Goal: Check status: Check status

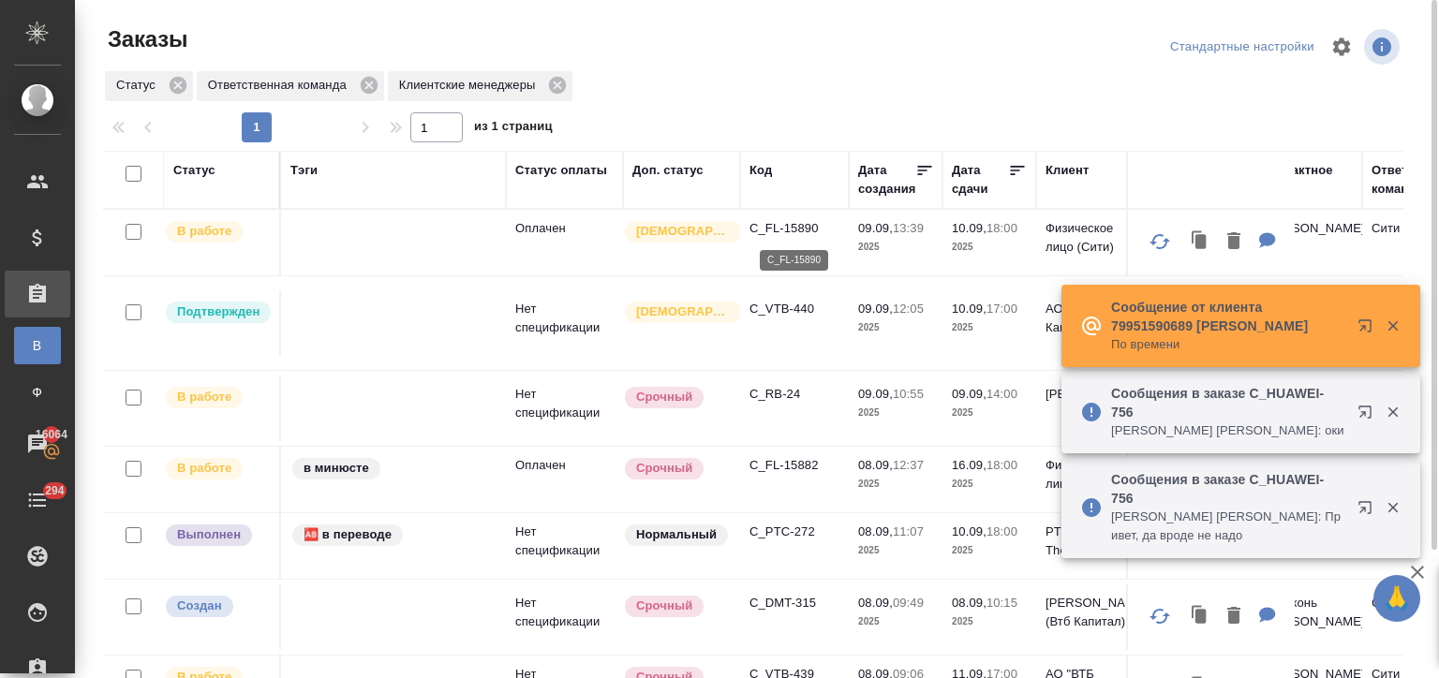
click at [777, 224] on p "C_FL-15890" at bounding box center [794, 228] width 90 height 19
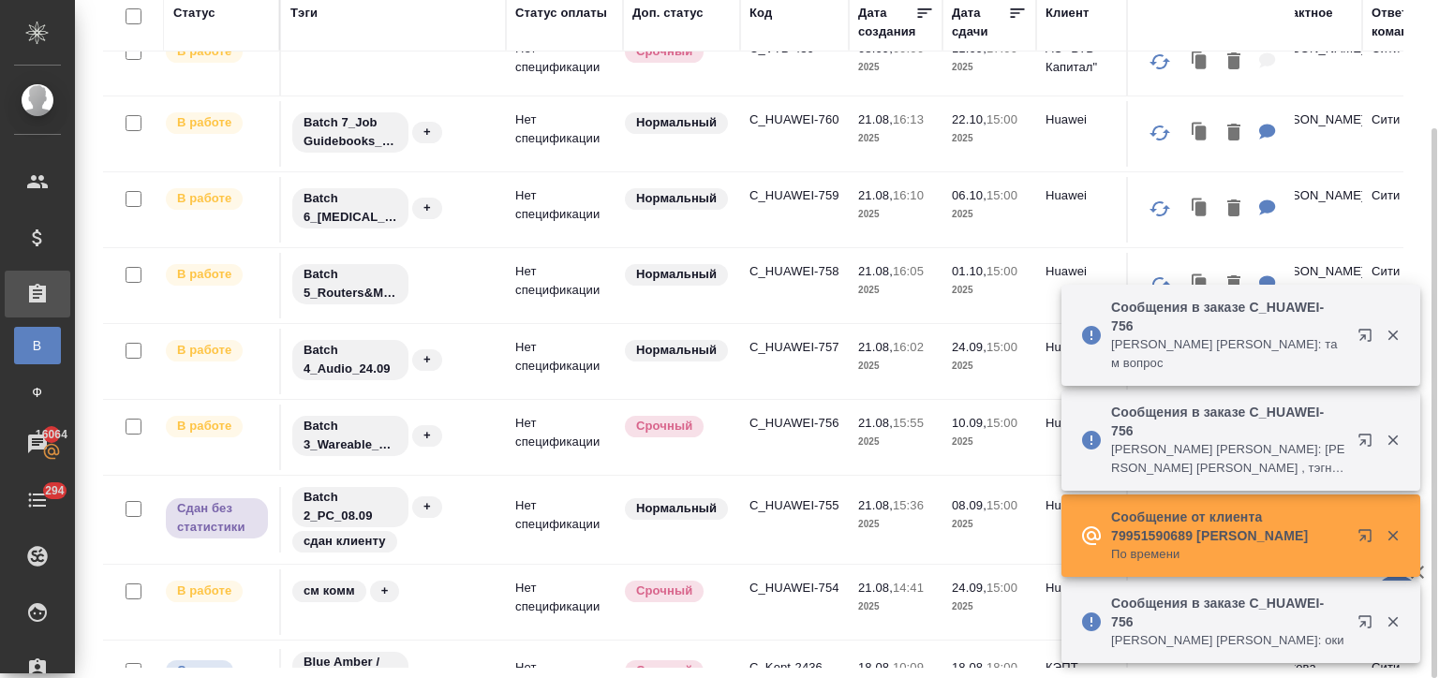
scroll to position [761, 0]
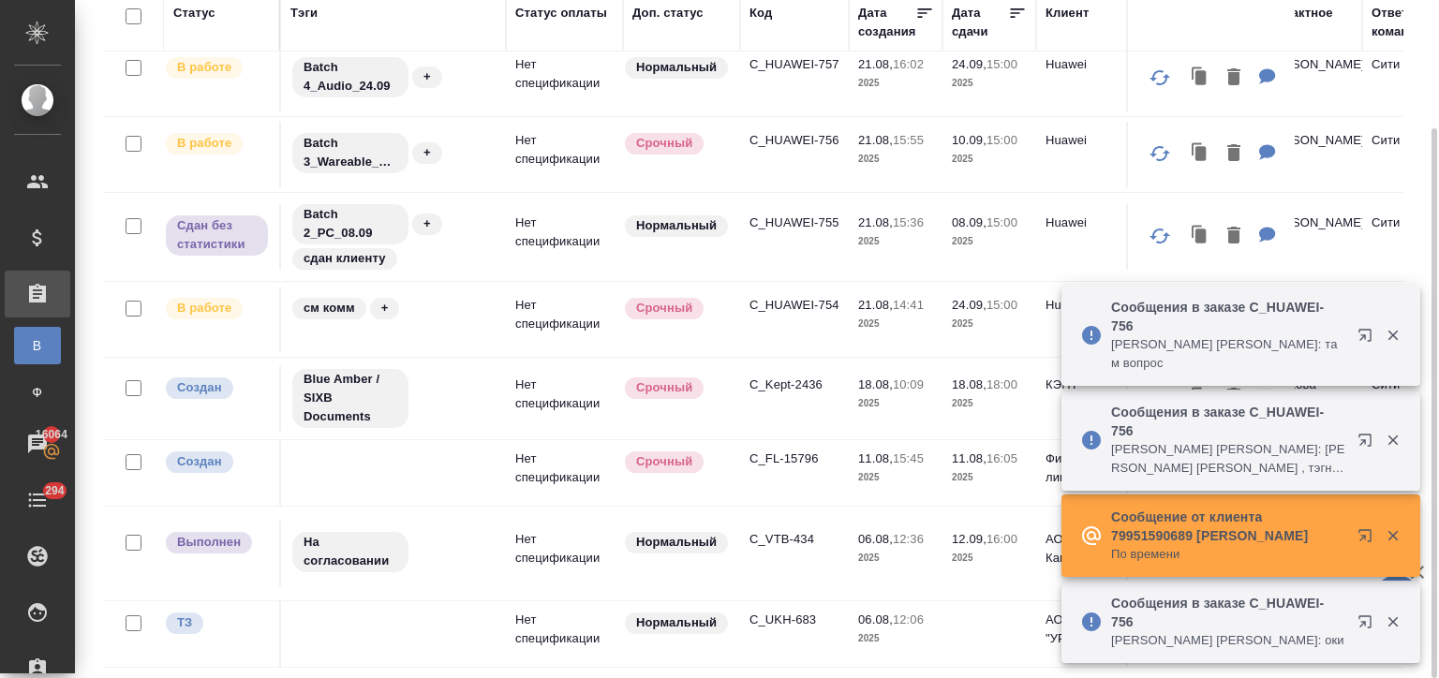
click at [766, 530] on p "C_VTB-434" at bounding box center [794, 539] width 90 height 19
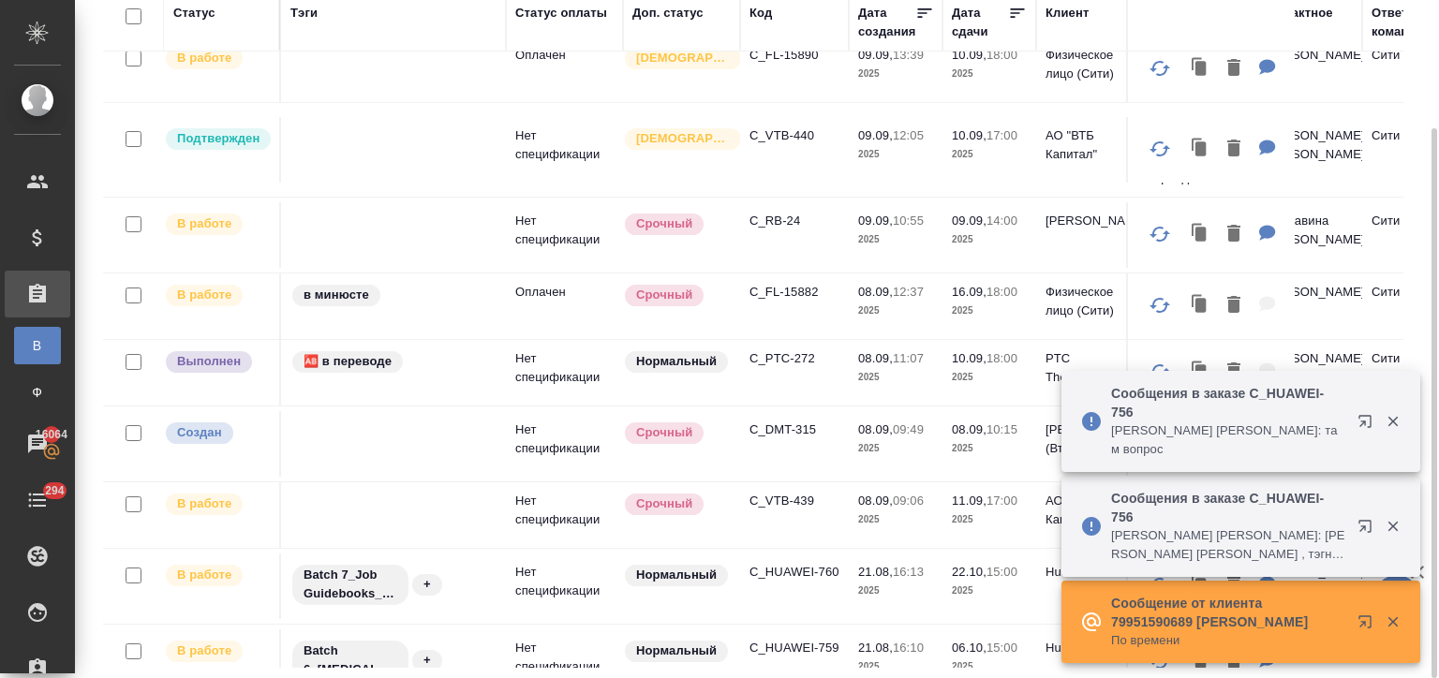
scroll to position [0, 0]
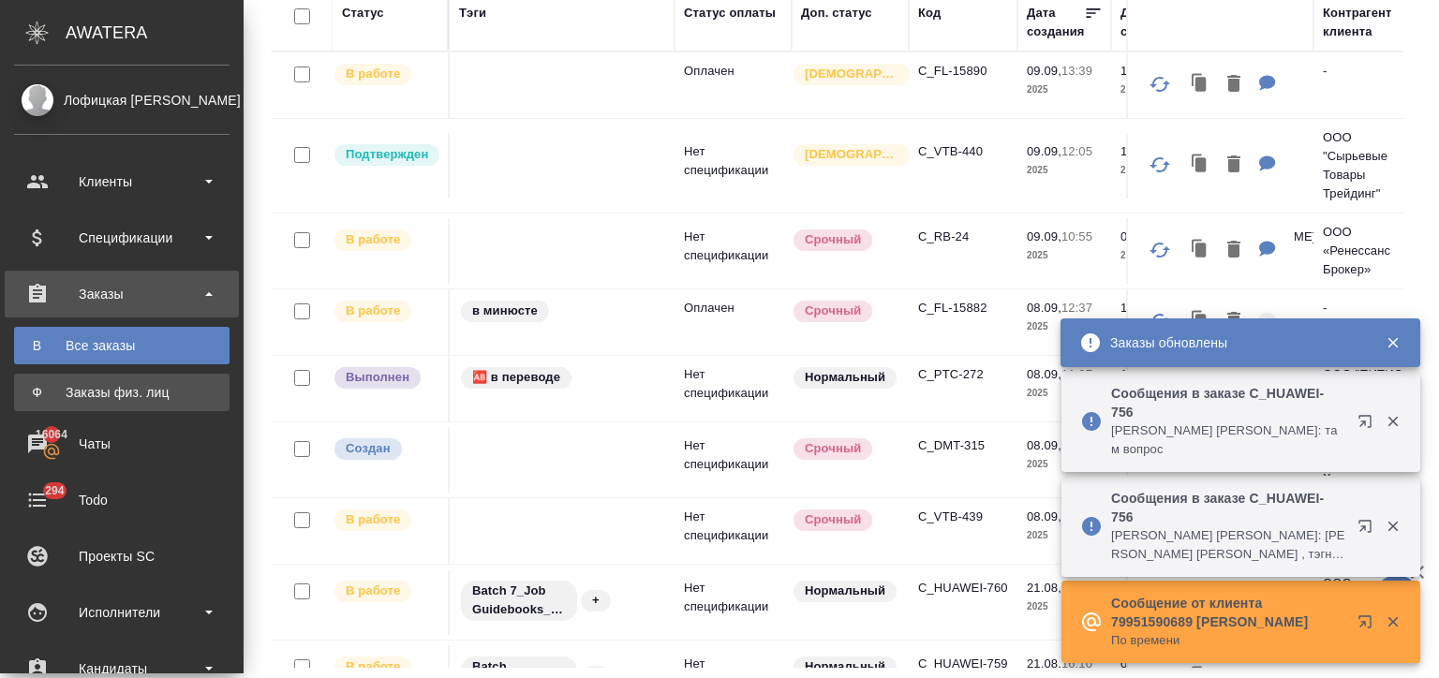
click at [106, 390] on div "Заказы физ. лиц" at bounding box center [121, 392] width 197 height 19
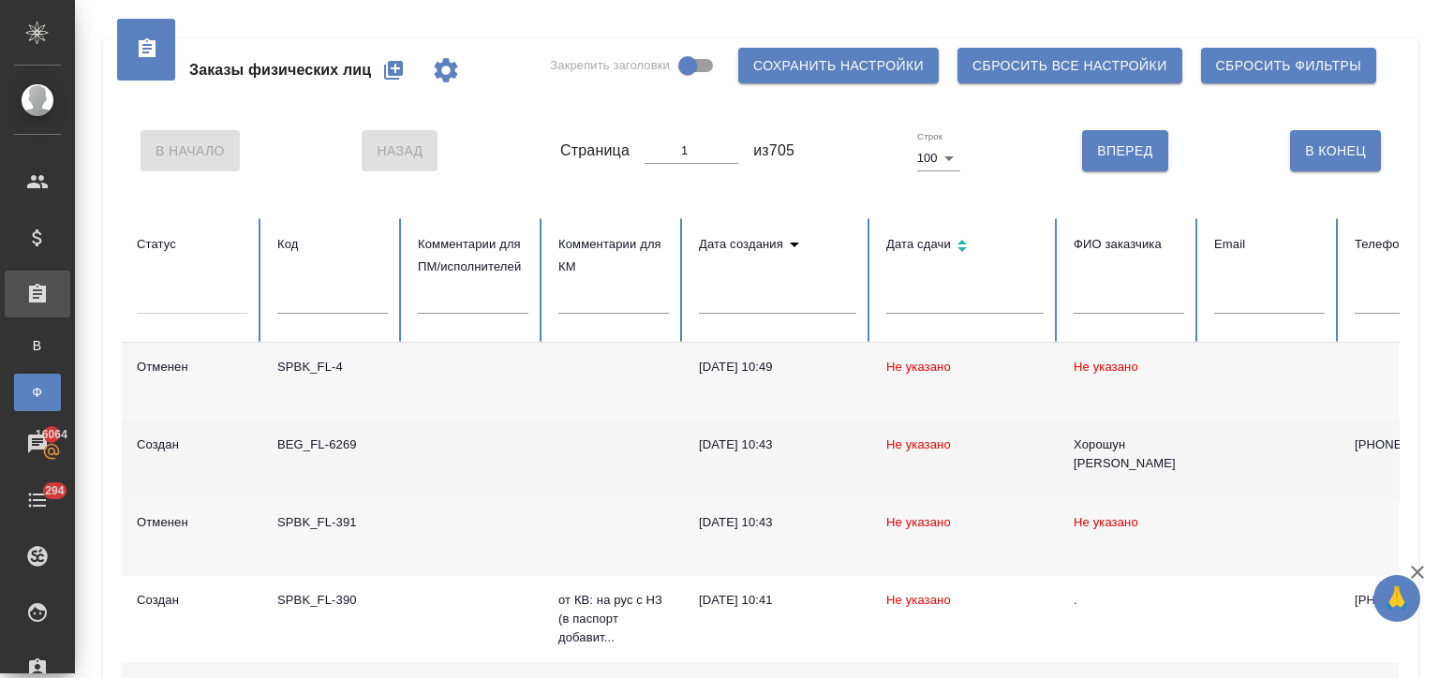
click at [330, 447] on div "BEG_FL-6269" at bounding box center [332, 445] width 111 height 19
click at [334, 446] on div "BEG_FL-6269" at bounding box center [332, 445] width 111 height 19
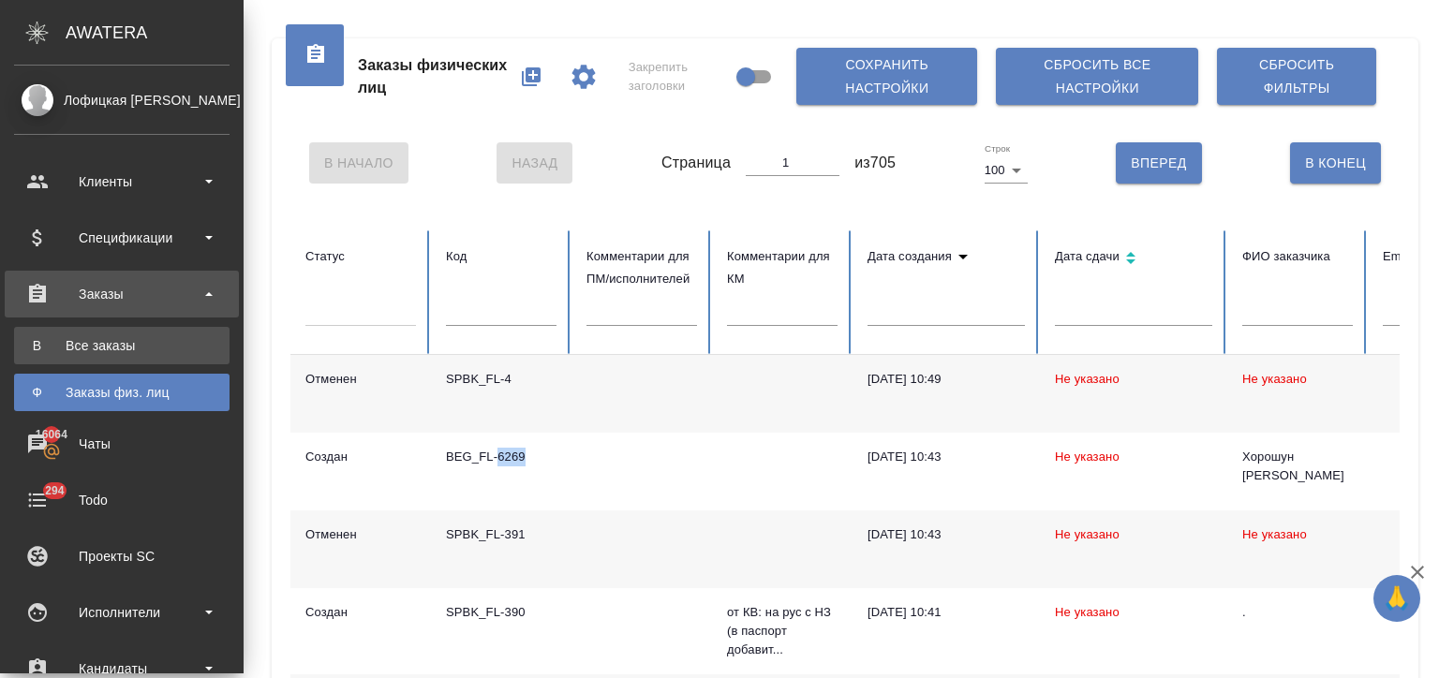
click at [97, 348] on div "Все заказы" at bounding box center [121, 345] width 197 height 19
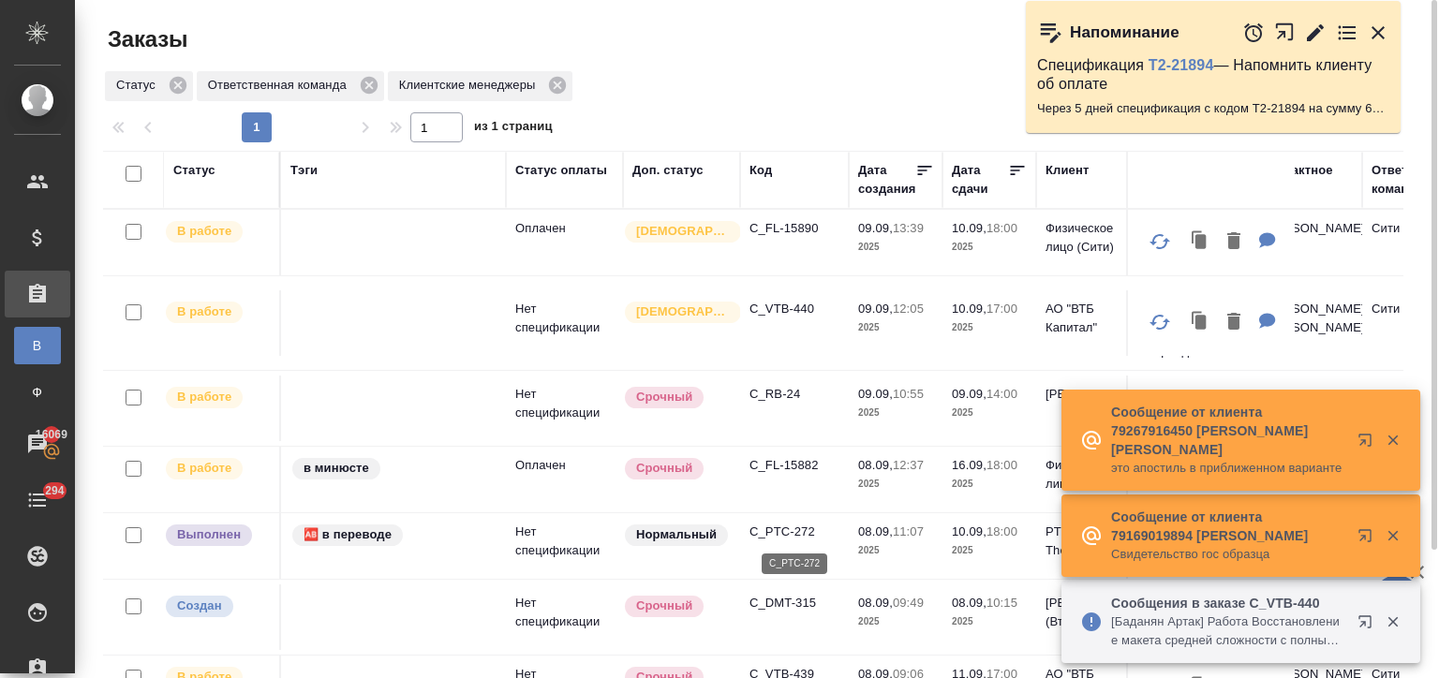
click at [791, 532] on p "C_PTC-272" at bounding box center [794, 532] width 90 height 19
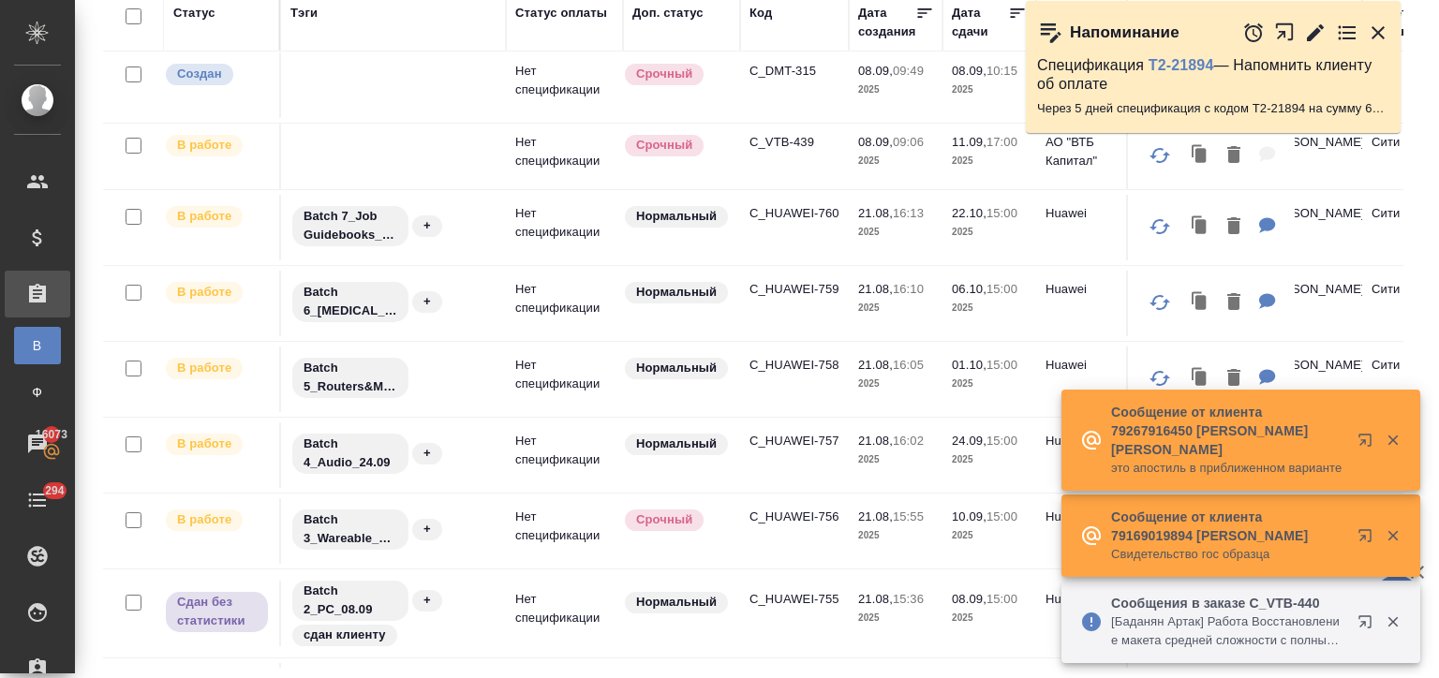
click at [1390, 442] on icon "button" at bounding box center [1392, 441] width 10 height 10
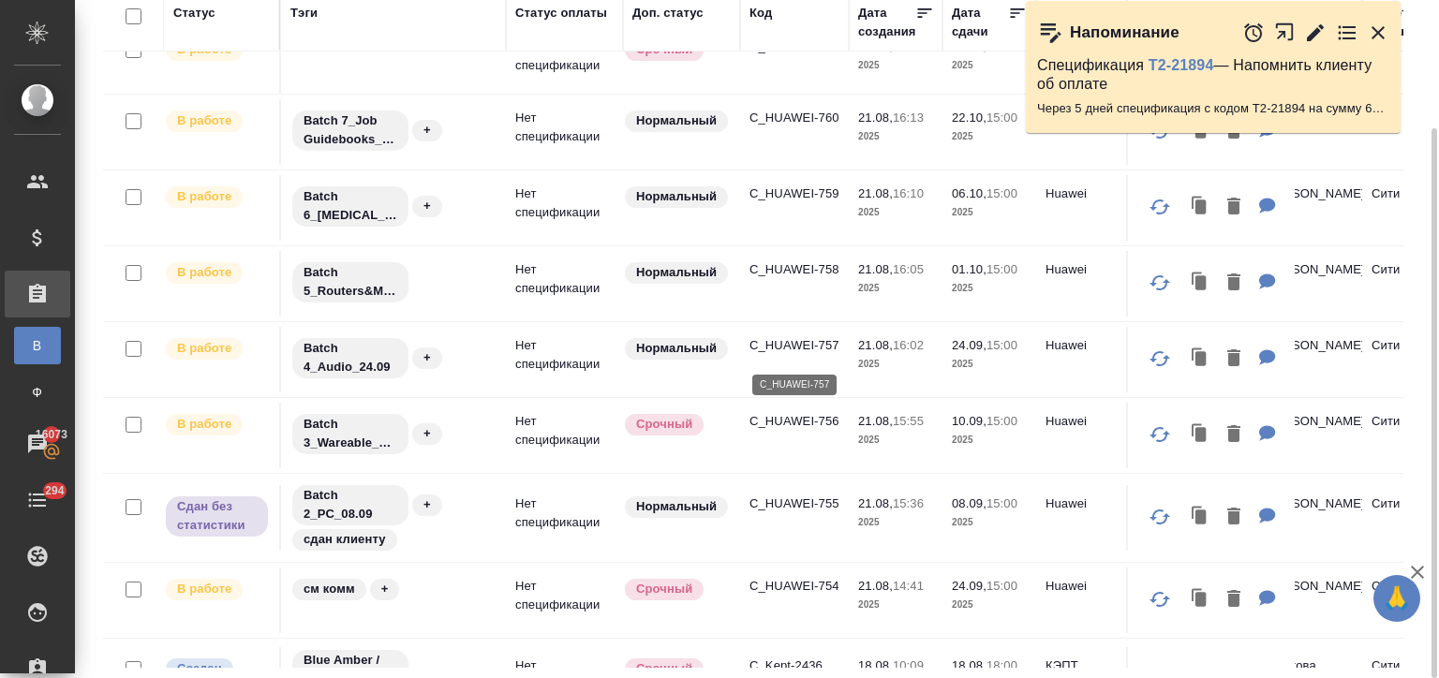
scroll to position [562, 0]
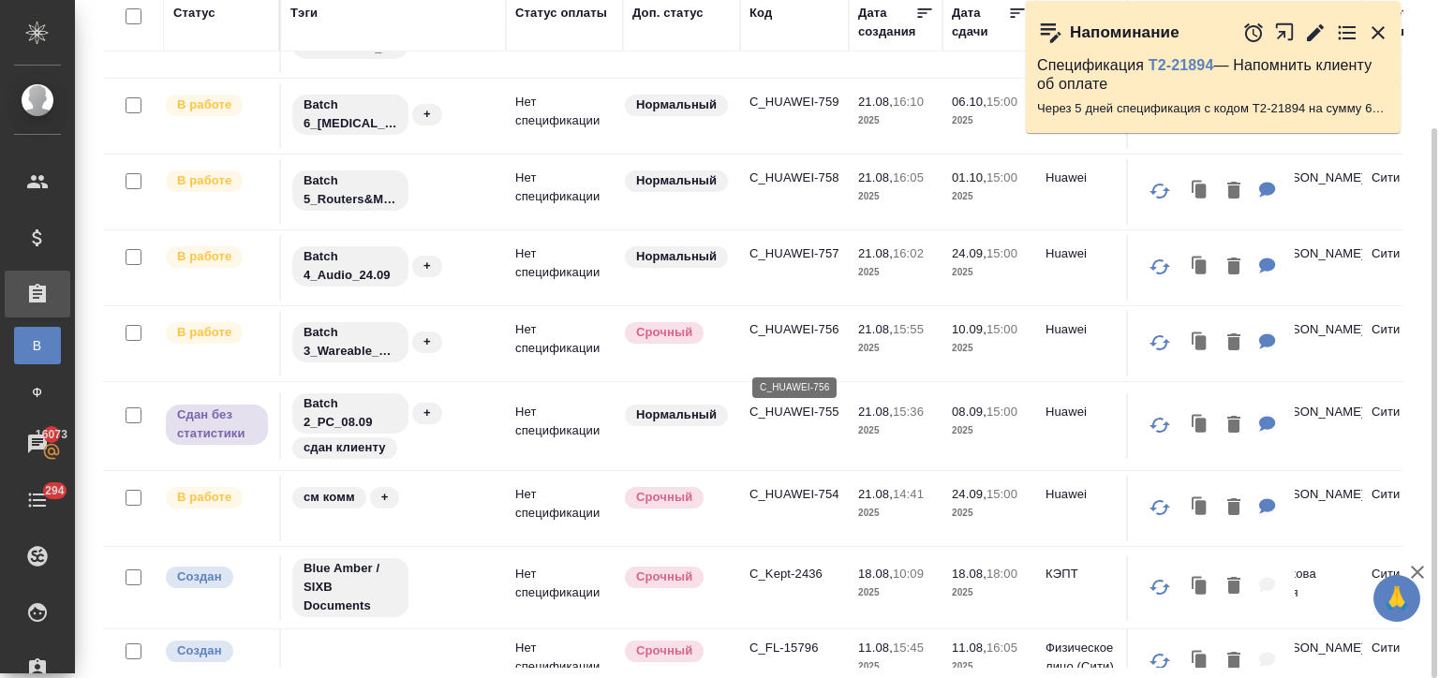
click at [809, 339] on p "C_HUAWEI-756" at bounding box center [794, 329] width 90 height 19
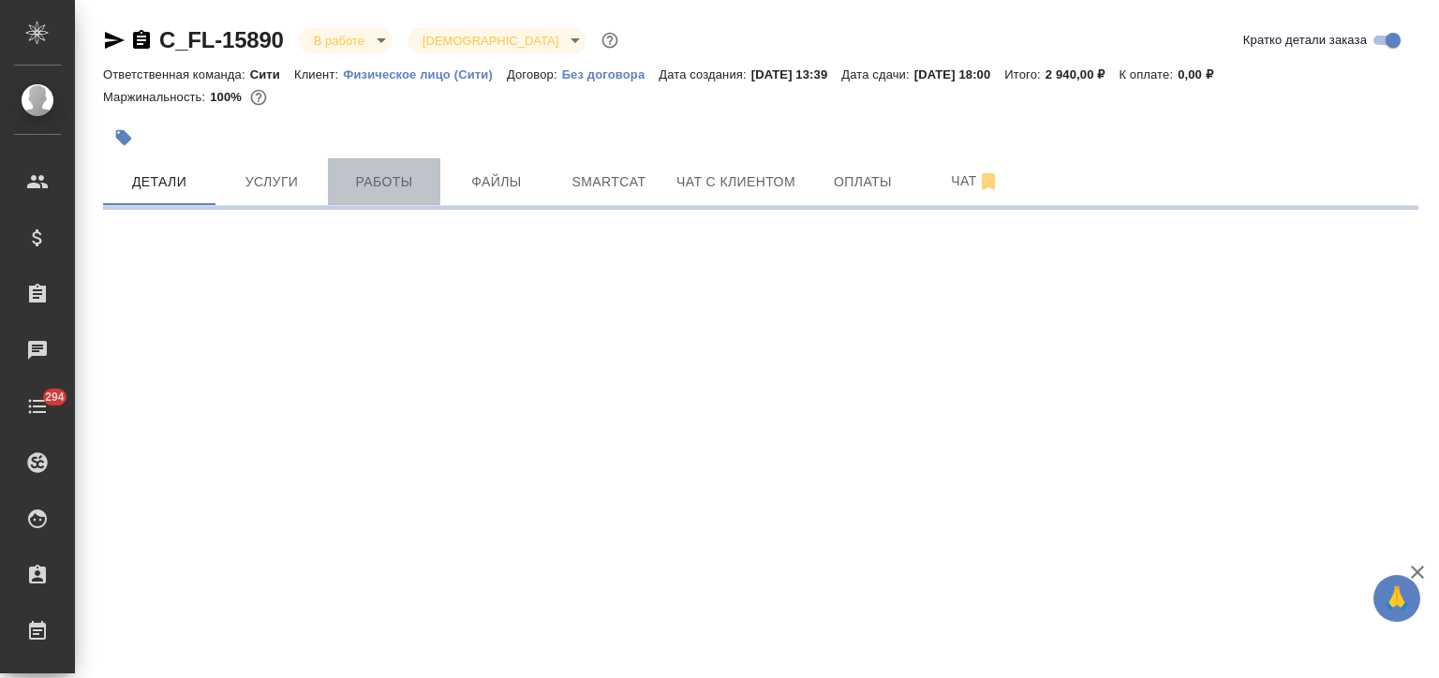
click at [397, 184] on span "Работы" at bounding box center [384, 181] width 90 height 23
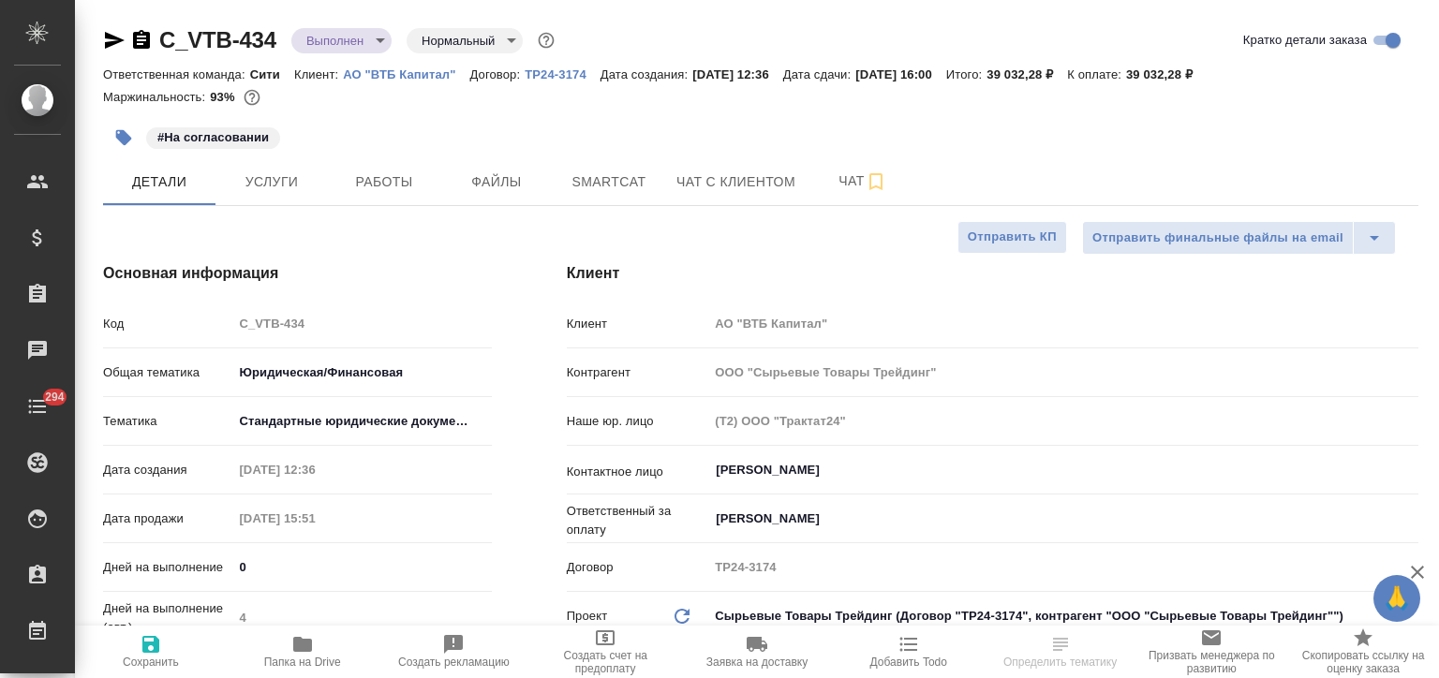
select select "RU"
click at [385, 173] on span "Работы" at bounding box center [384, 181] width 90 height 23
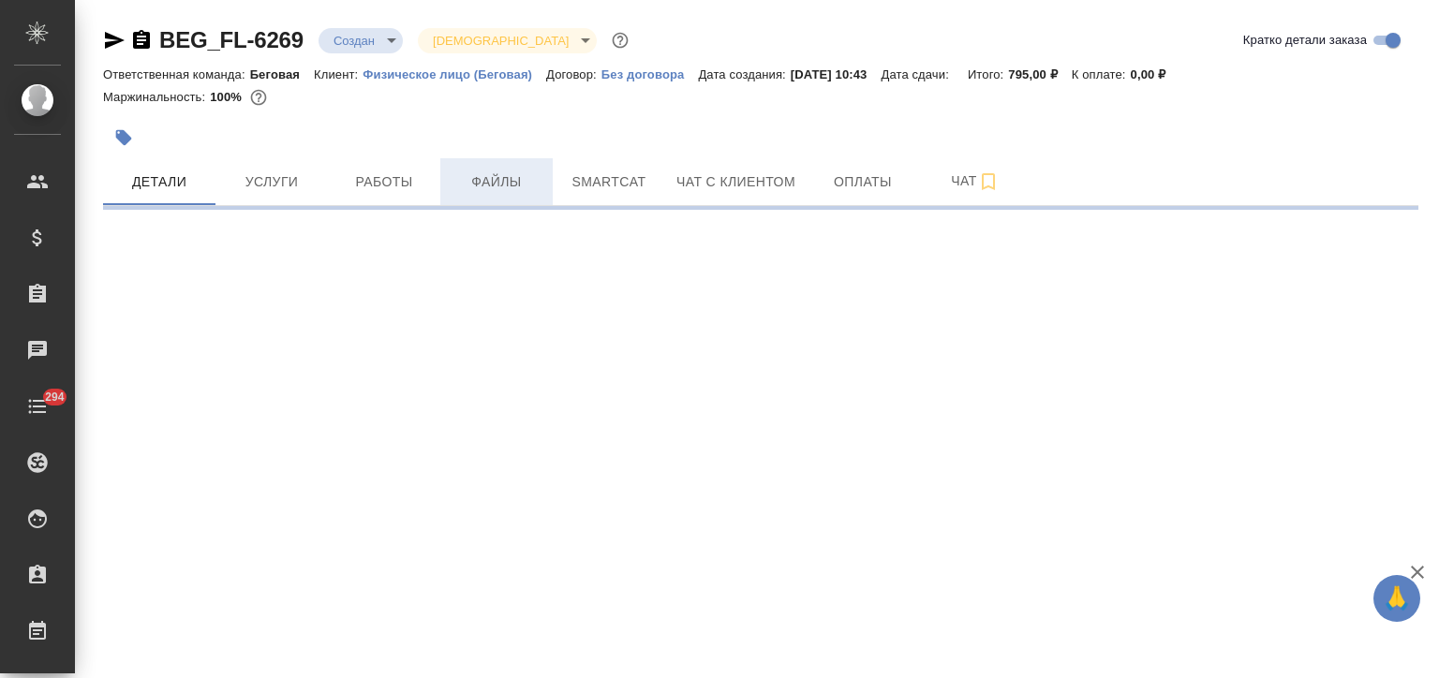
select select "RU"
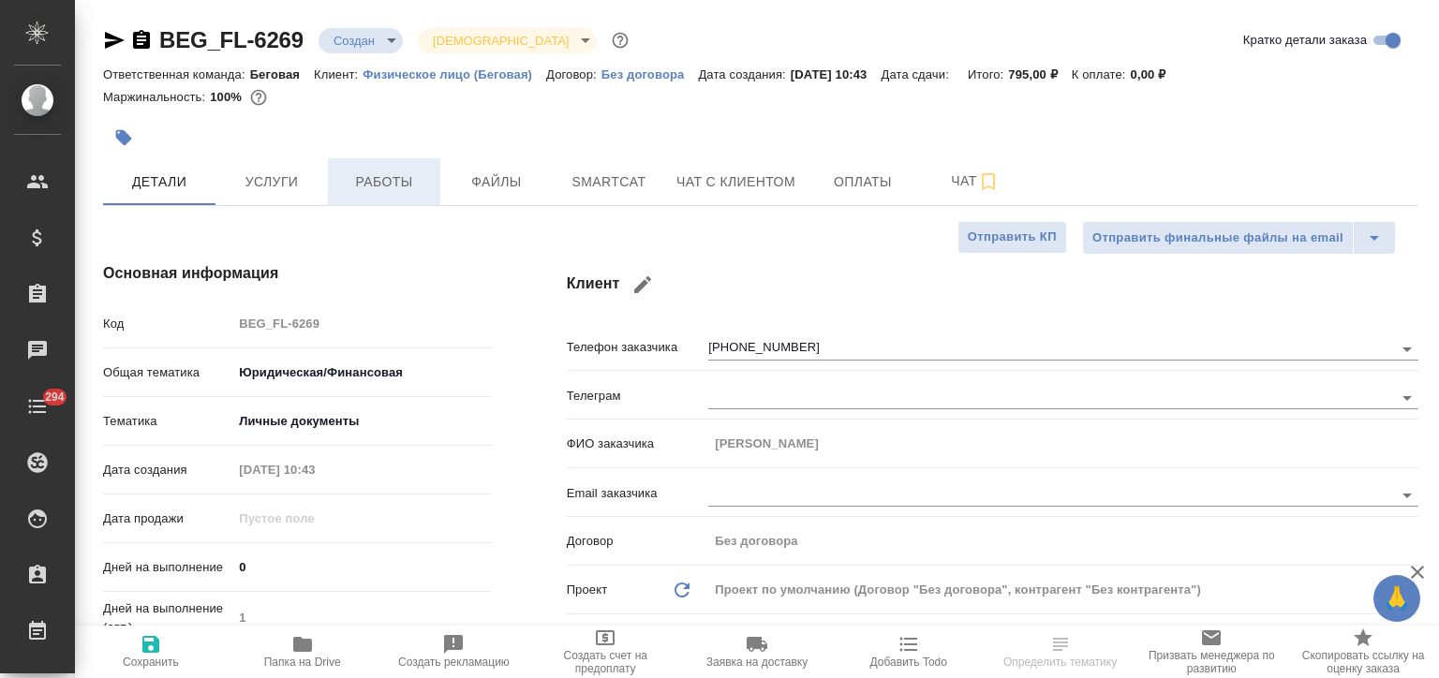
type textarea "x"
click at [398, 184] on span "Работы" at bounding box center [384, 181] width 90 height 23
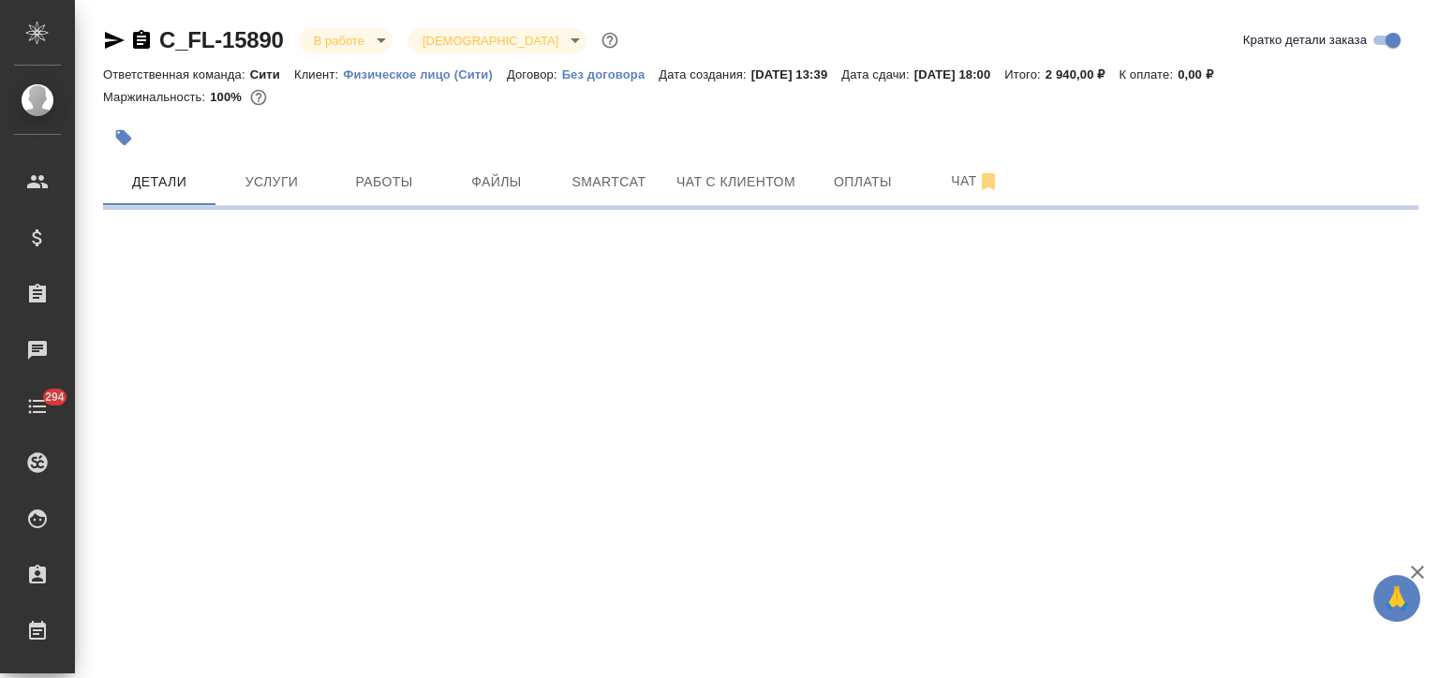
select select "RU"
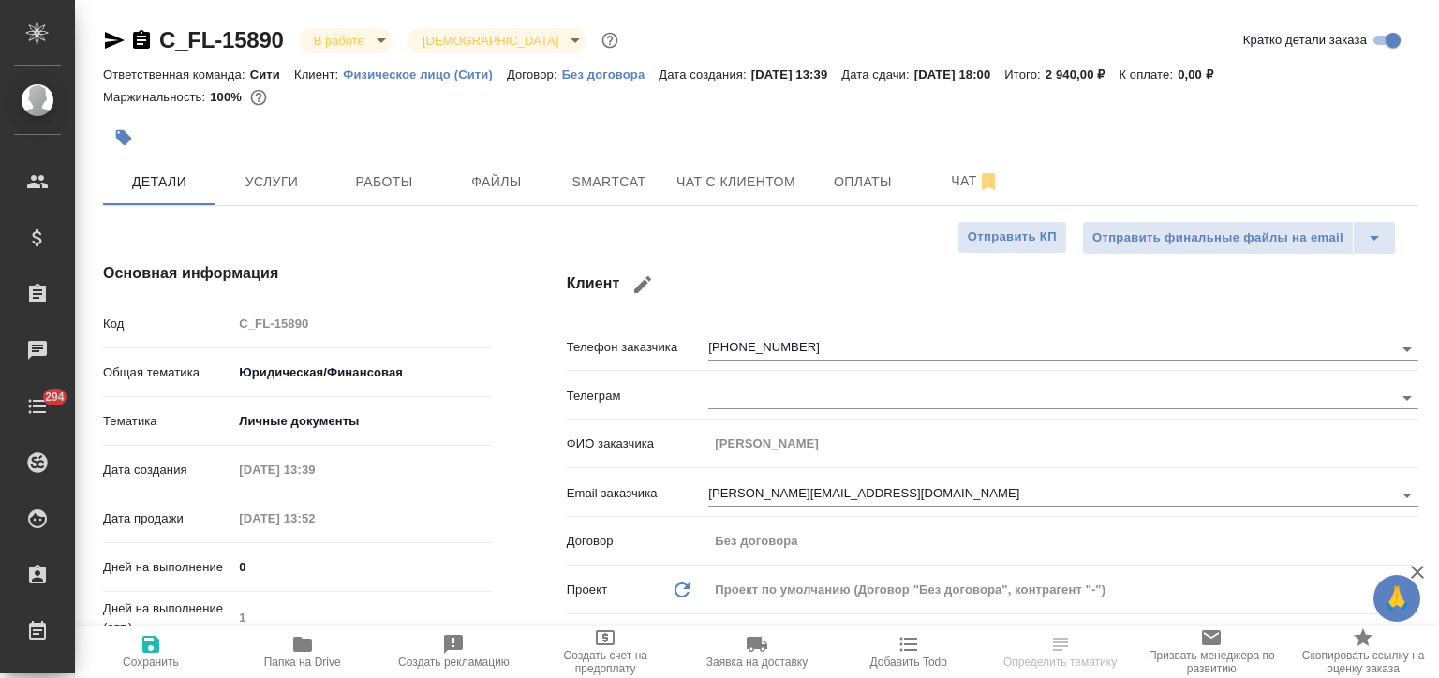
click at [111, 43] on icon "button" at bounding box center [115, 40] width 20 height 17
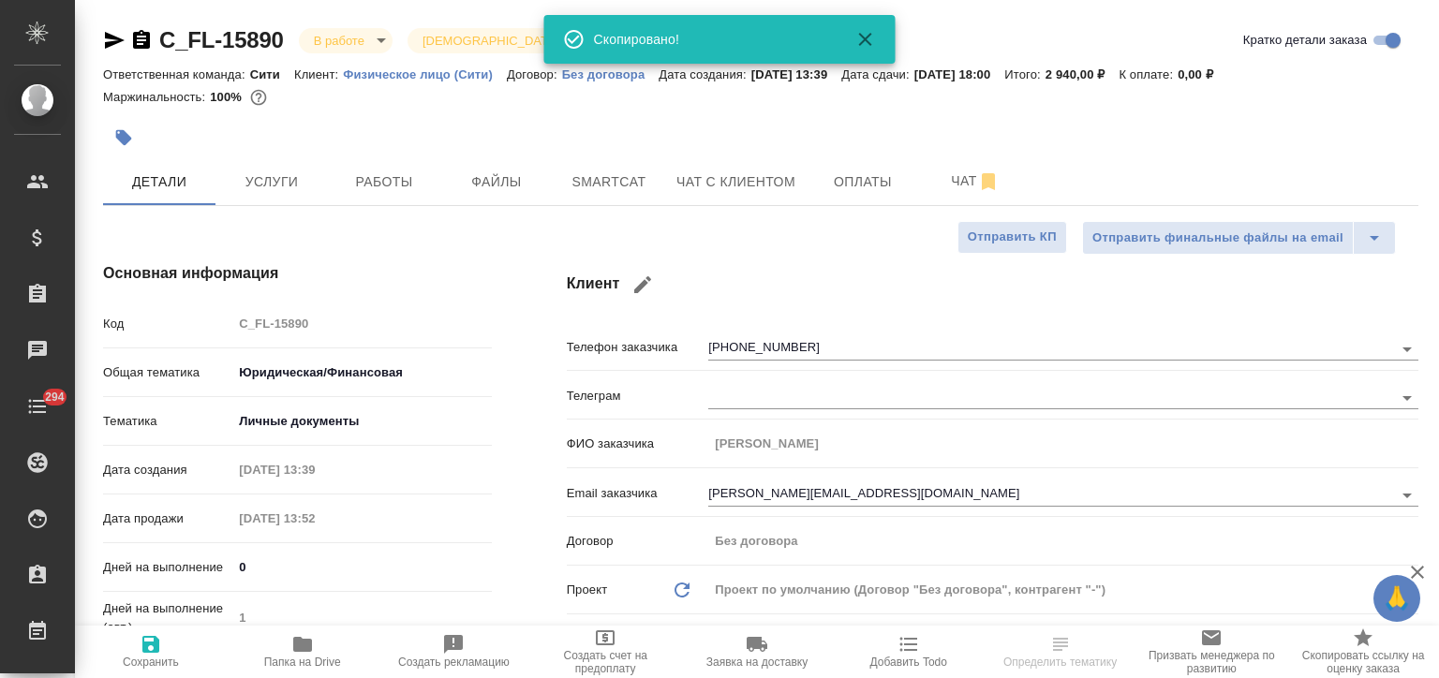
type textarea "x"
click at [413, 652] on span "Создать рекламацию" at bounding box center [454, 651] width 129 height 36
type textarea "x"
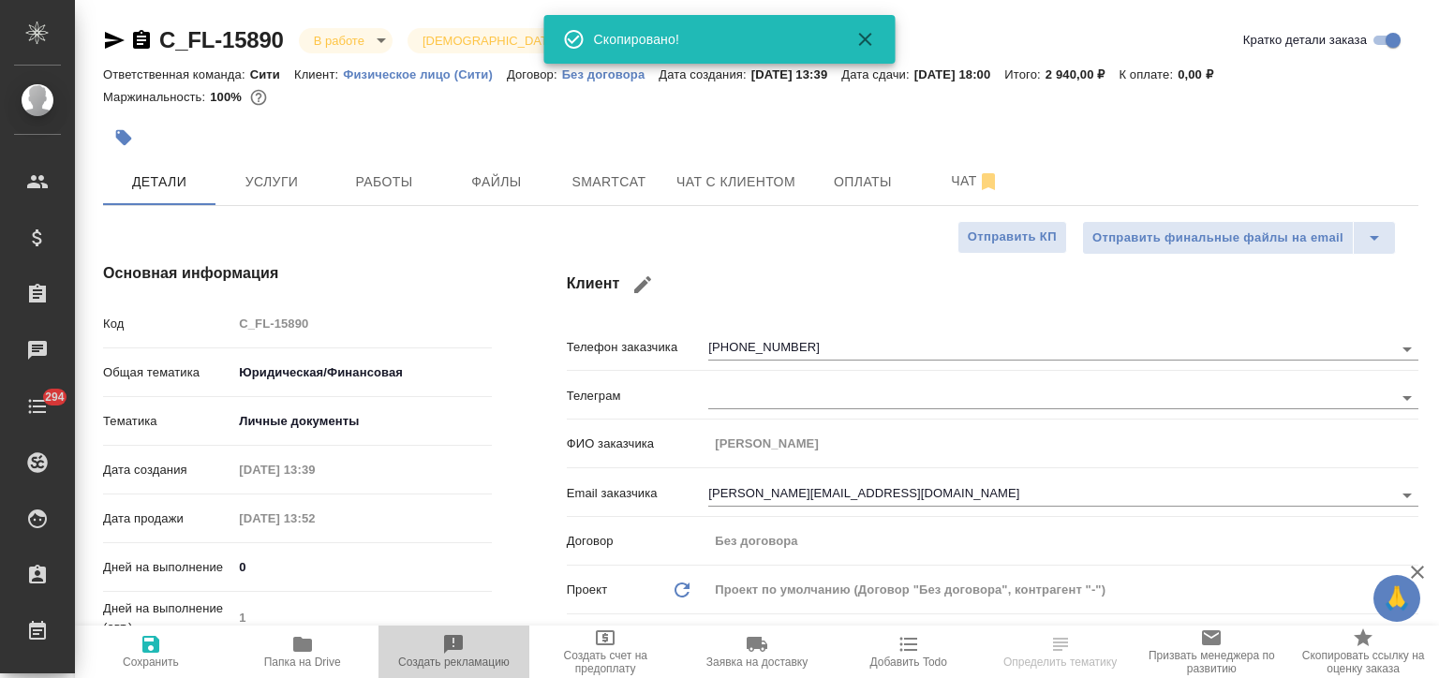
type textarea "x"
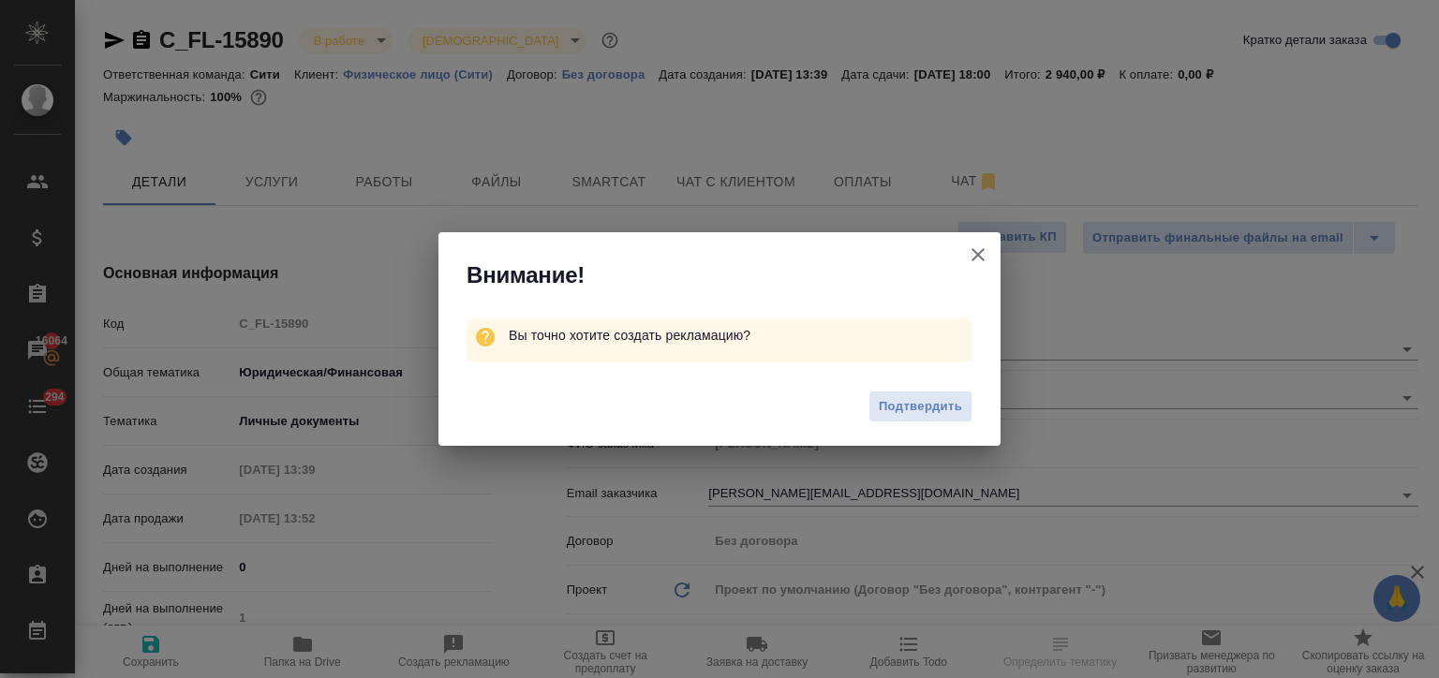
type textarea "x"
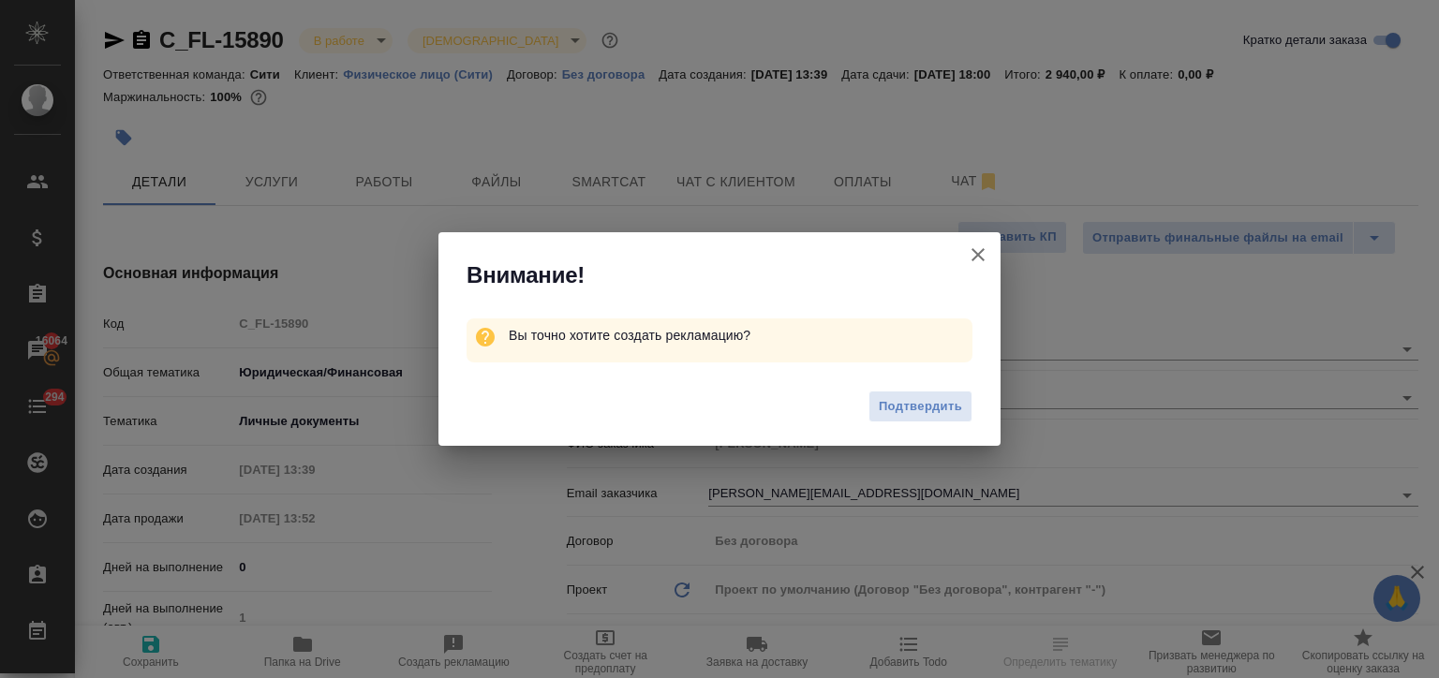
type textarea "x"
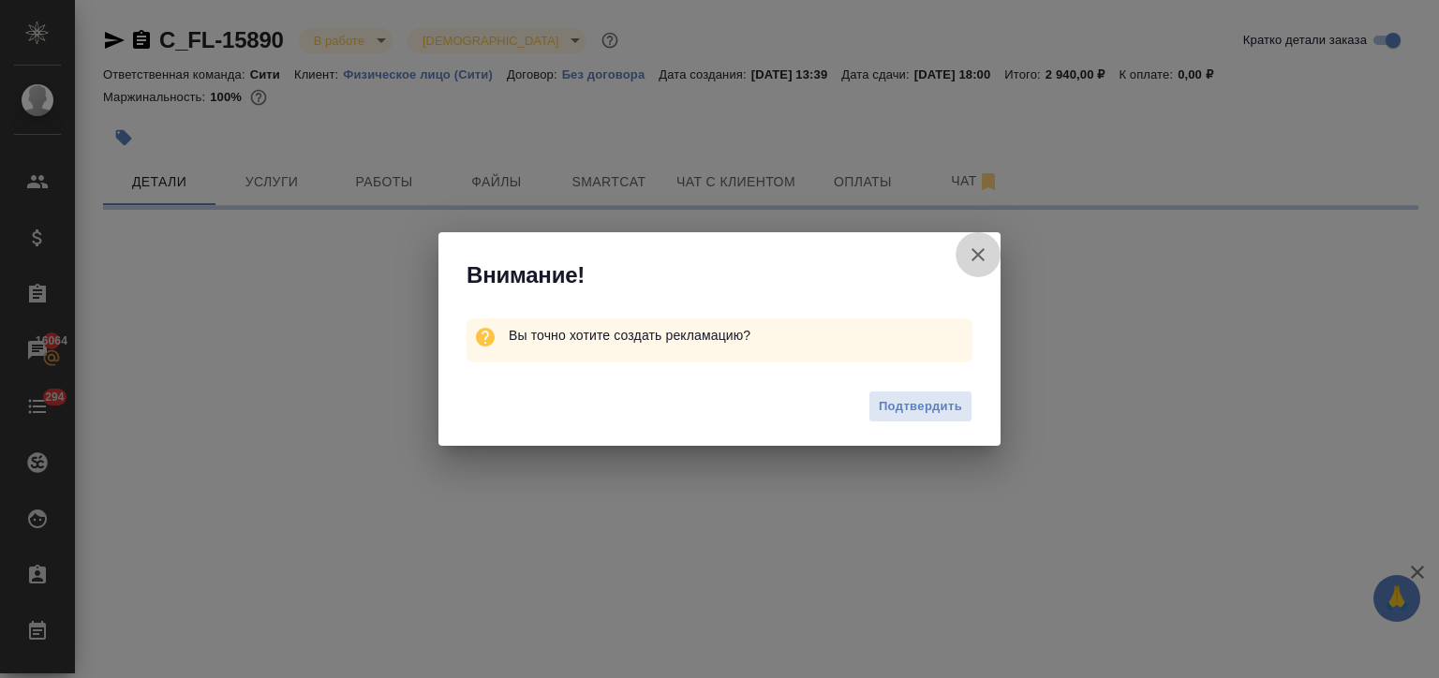
click at [981, 251] on icon "button" at bounding box center [977, 254] width 13 height 13
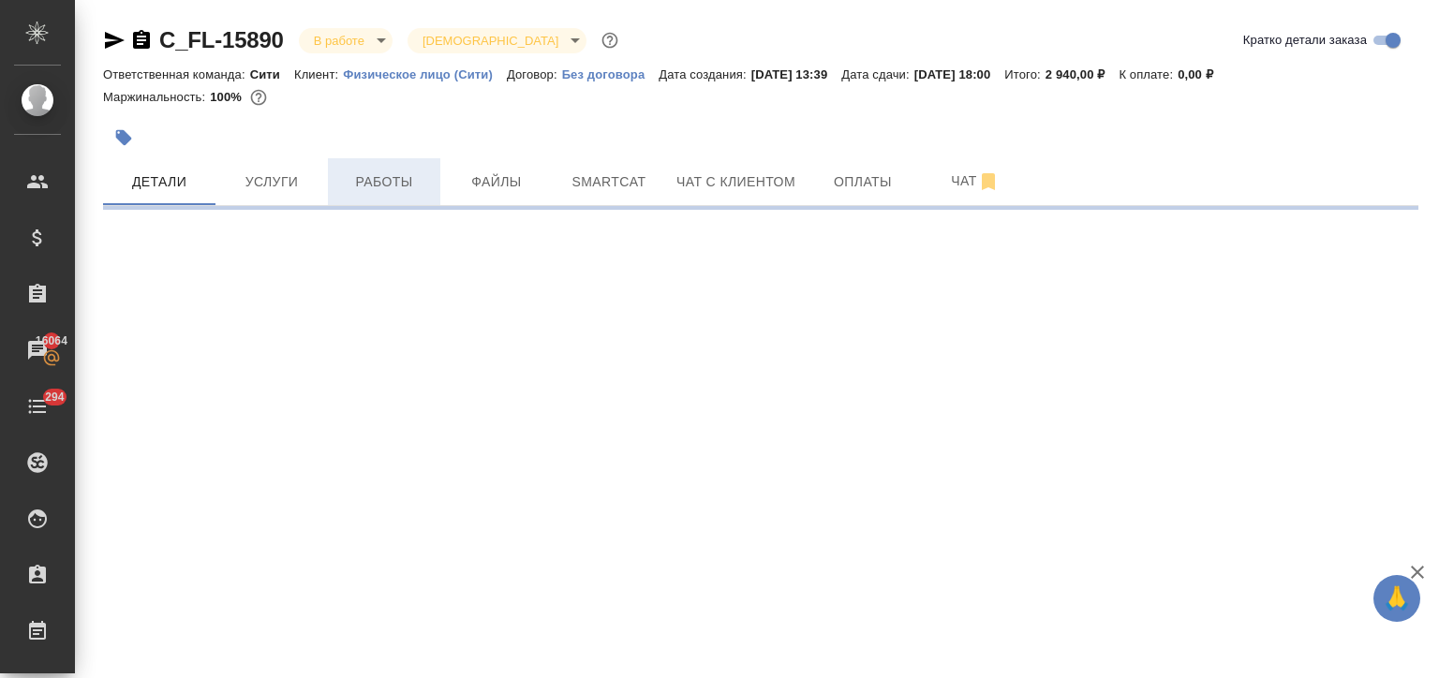
click at [390, 184] on span "Работы" at bounding box center [384, 181] width 90 height 23
select select "RU"
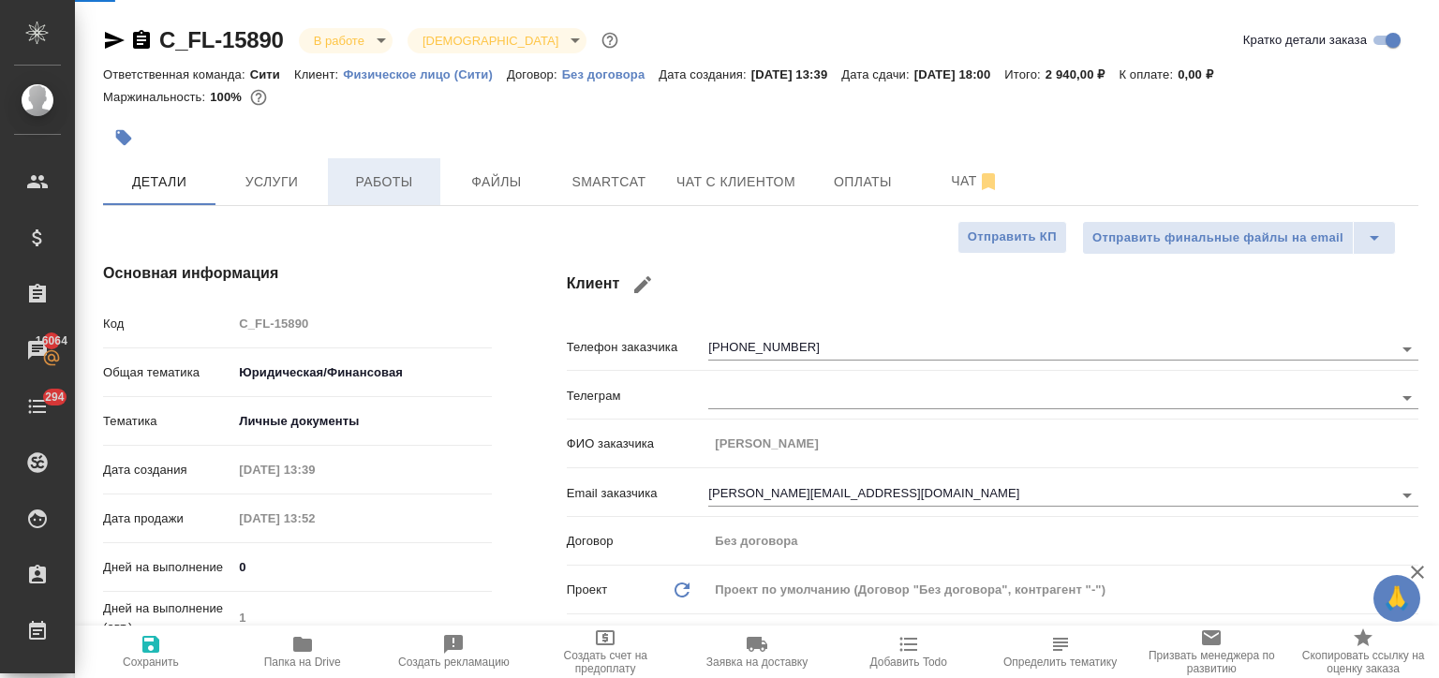
type textarea "x"
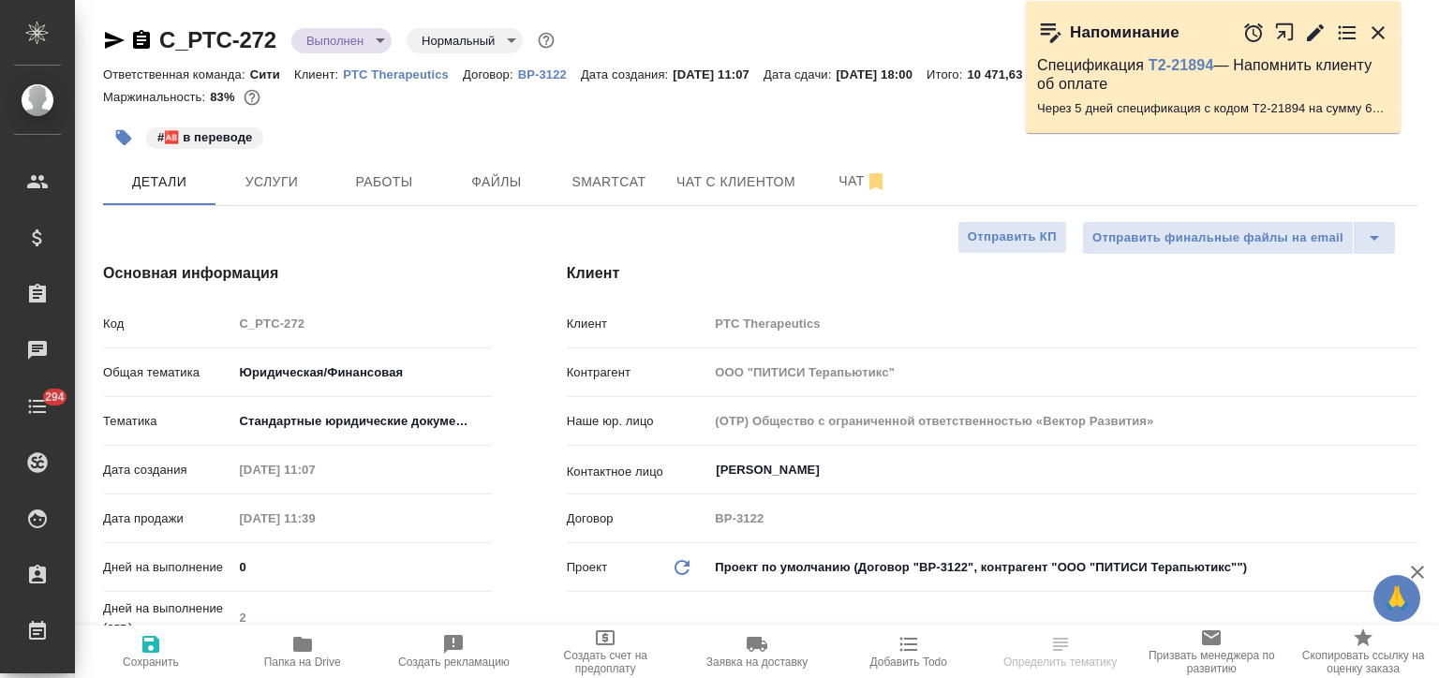
select select "RU"
drag, startPoint x: 282, startPoint y: 48, endPoint x: 164, endPoint y: 30, distance: 119.4
click at [164, 30] on div "C_PTC-272 Выполнен completed Нормальный normal" at bounding box center [330, 40] width 455 height 30
copy link "C_PTC-272"
select select "RU"
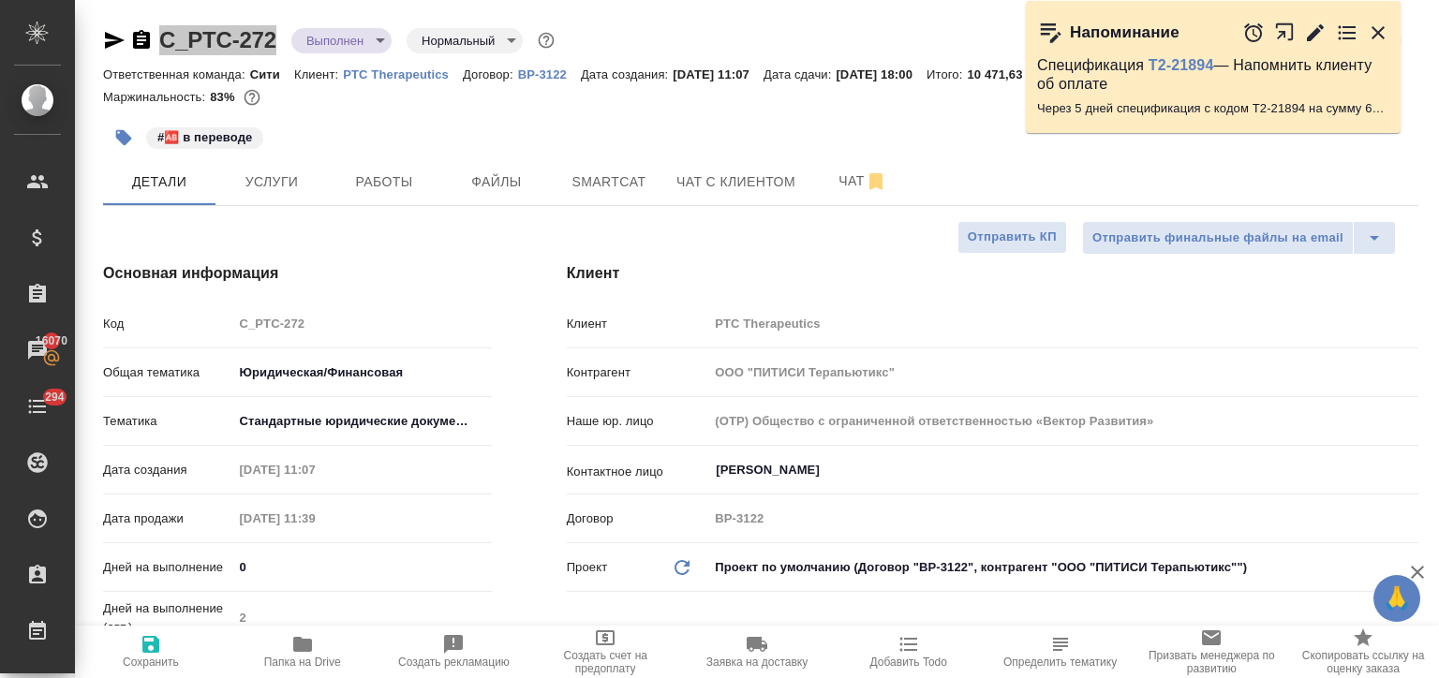
type textarea "x"
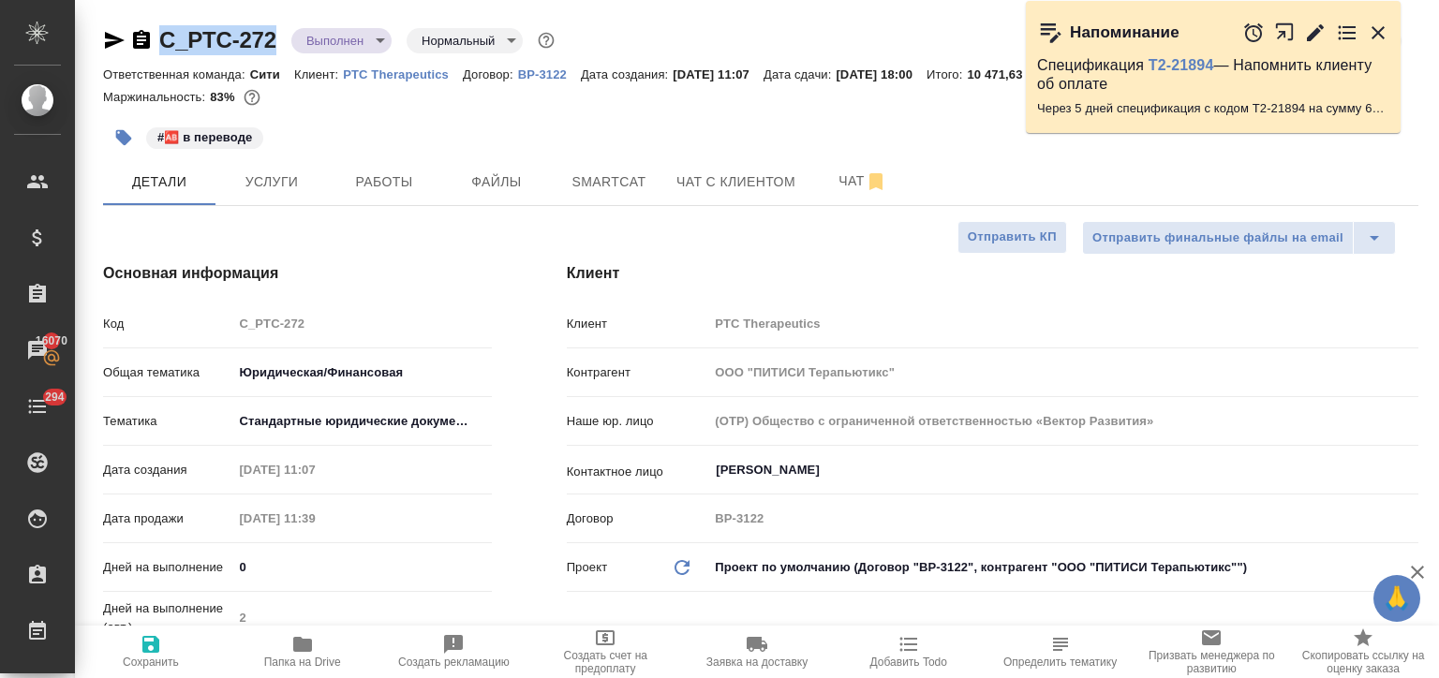
type textarea "x"
click at [413, 169] on button "Работы" at bounding box center [384, 181] width 112 height 47
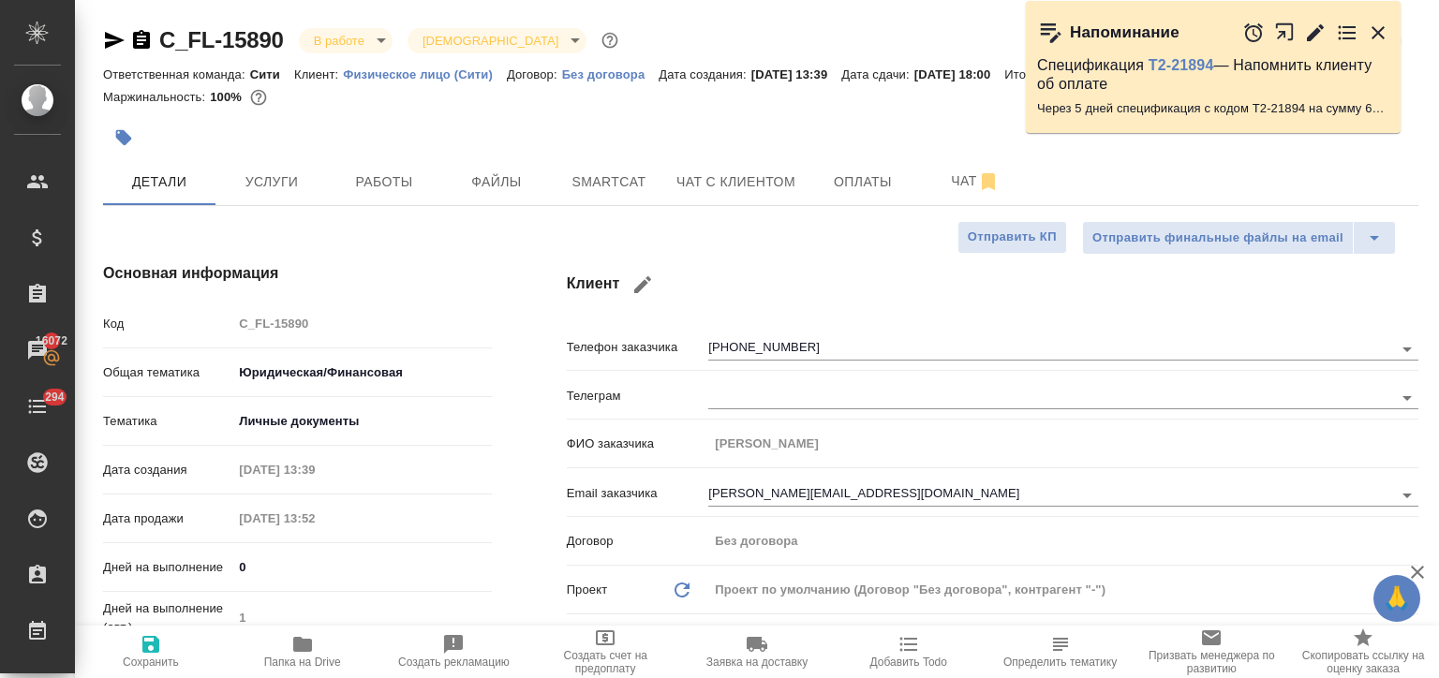
select select "RU"
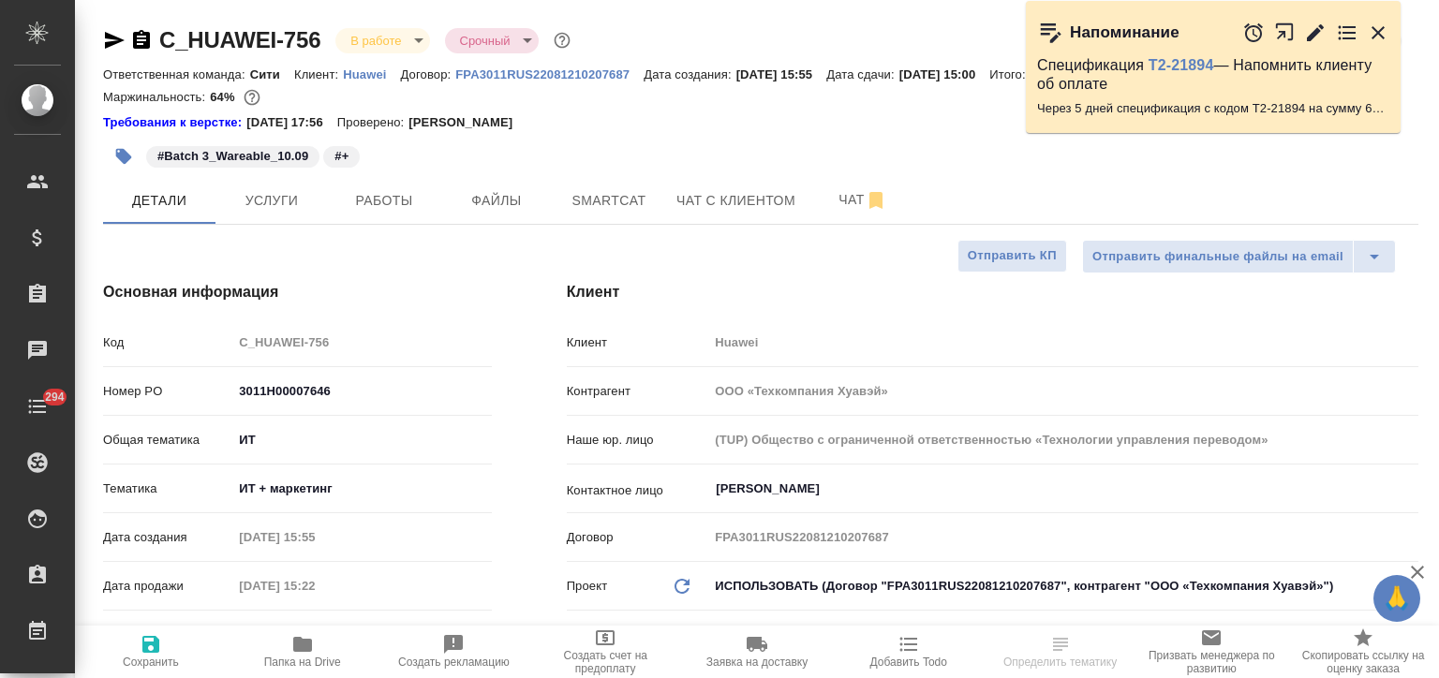
select select "RU"
drag, startPoint x: 326, startPoint y: 34, endPoint x: 156, endPoint y: 37, distance: 170.5
click at [156, 37] on div "C_HUAWEI-756 В работе inProgress Срочный urgent" at bounding box center [338, 40] width 471 height 30
copy link "C_HUAWEI-756"
click at [289, 645] on span "Папка на Drive" at bounding box center [302, 651] width 129 height 36
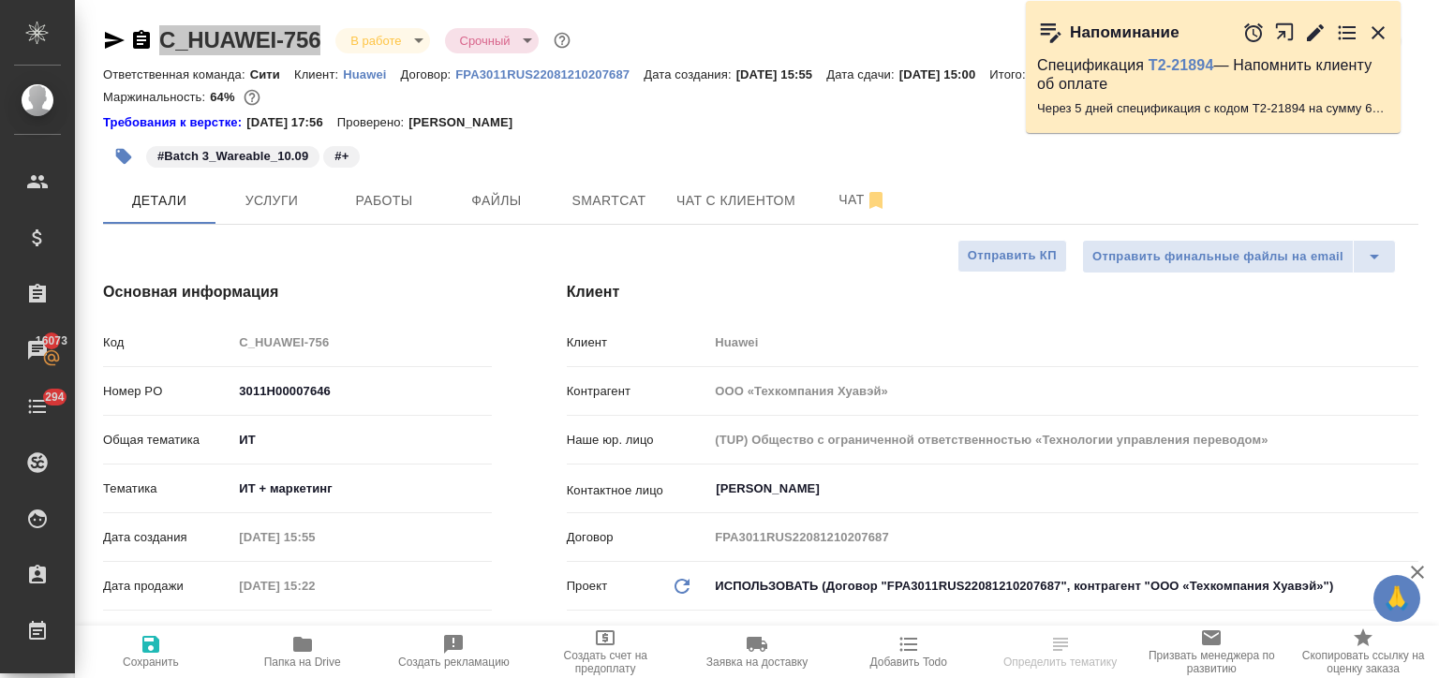
select select "RU"
type textarea "x"
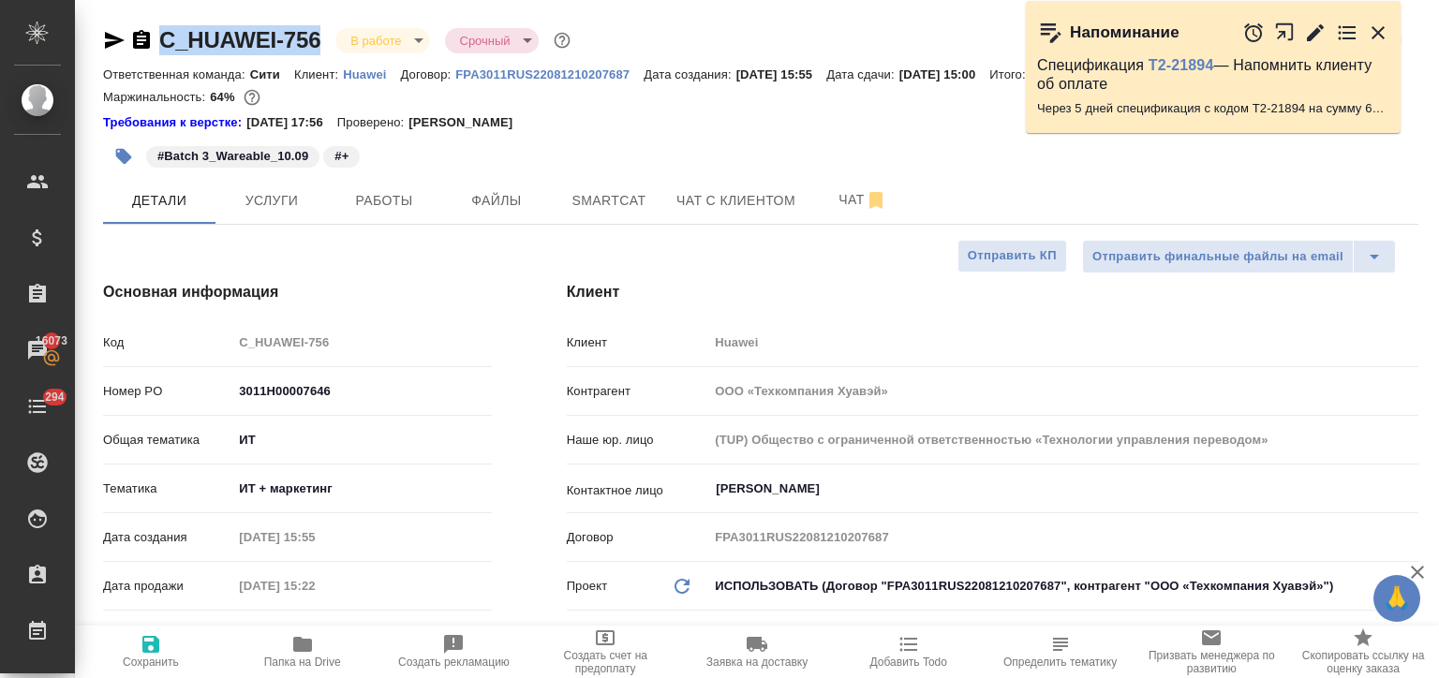
type textarea "x"
drag, startPoint x: 360, startPoint y: 384, endPoint x: 218, endPoint y: 384, distance: 141.5
click at [218, 384] on div "Номер PO 3011H00007646" at bounding box center [297, 391] width 389 height 33
type textarea "x"
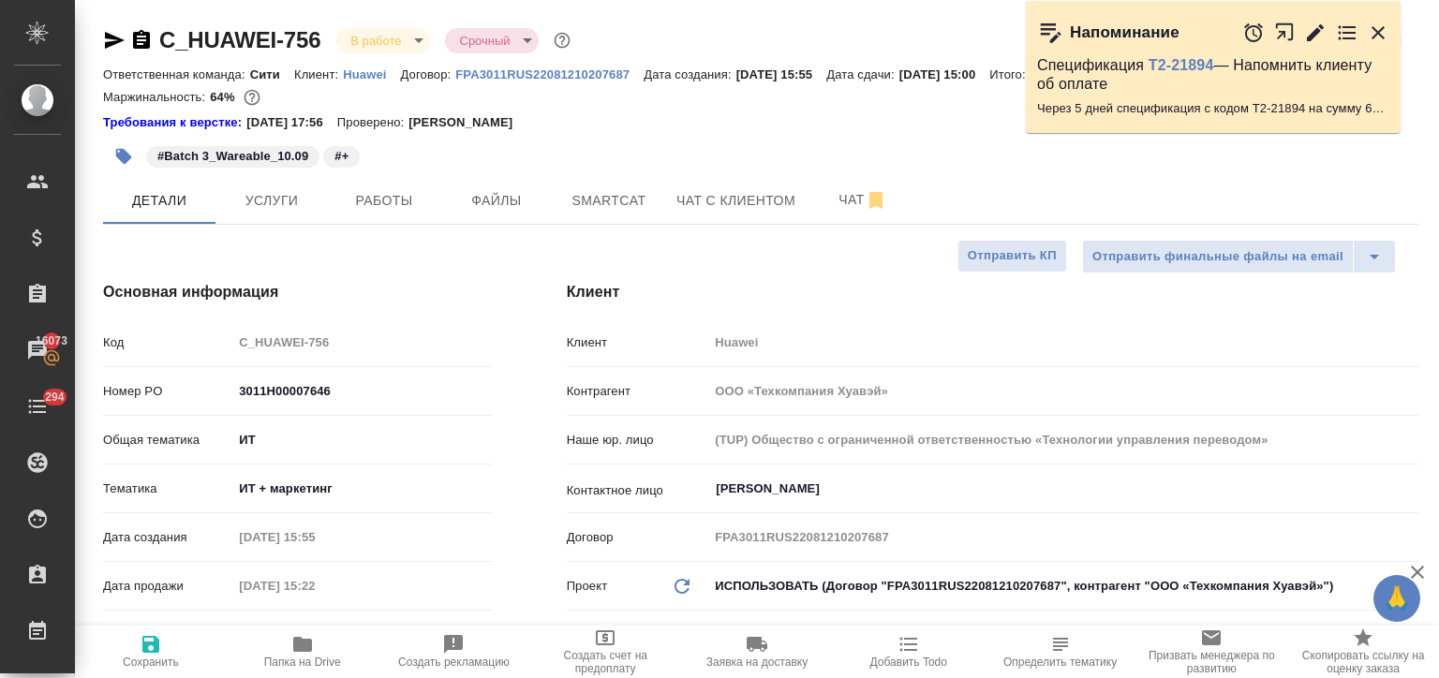
type textarea "x"
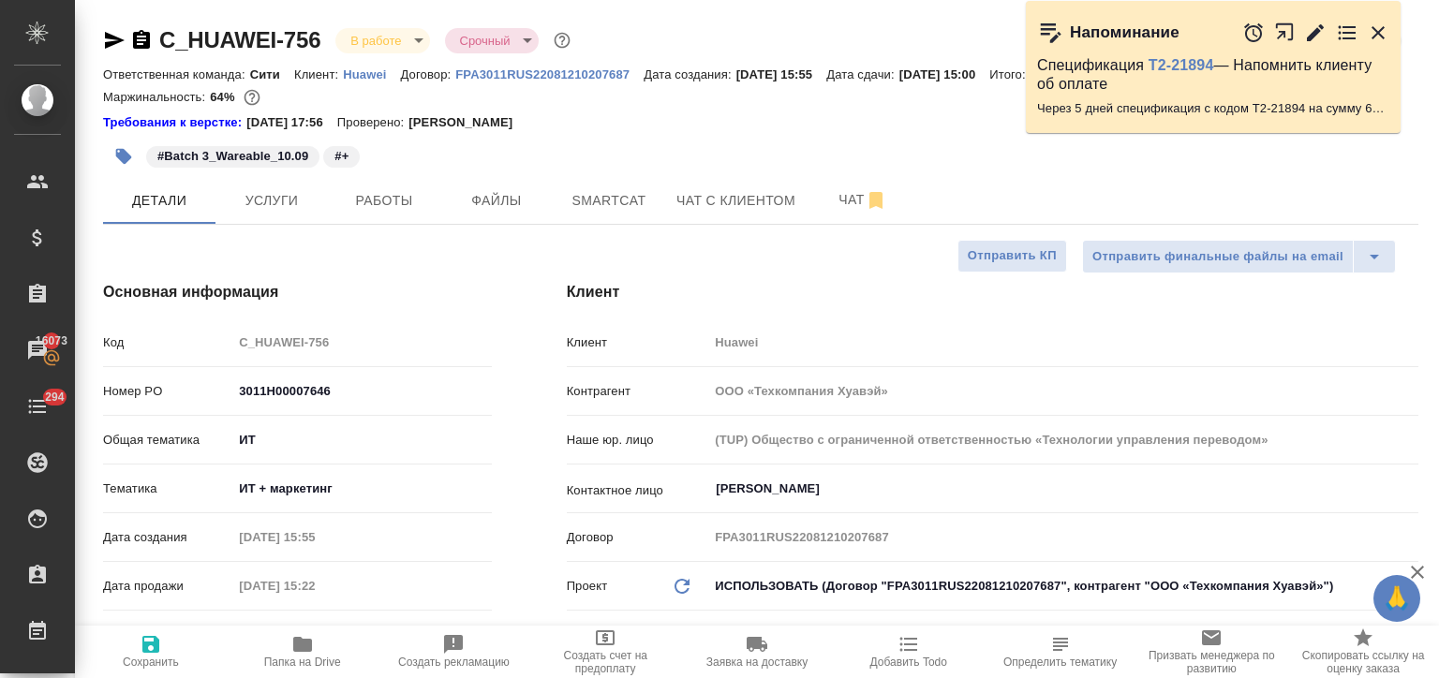
type textarea "x"
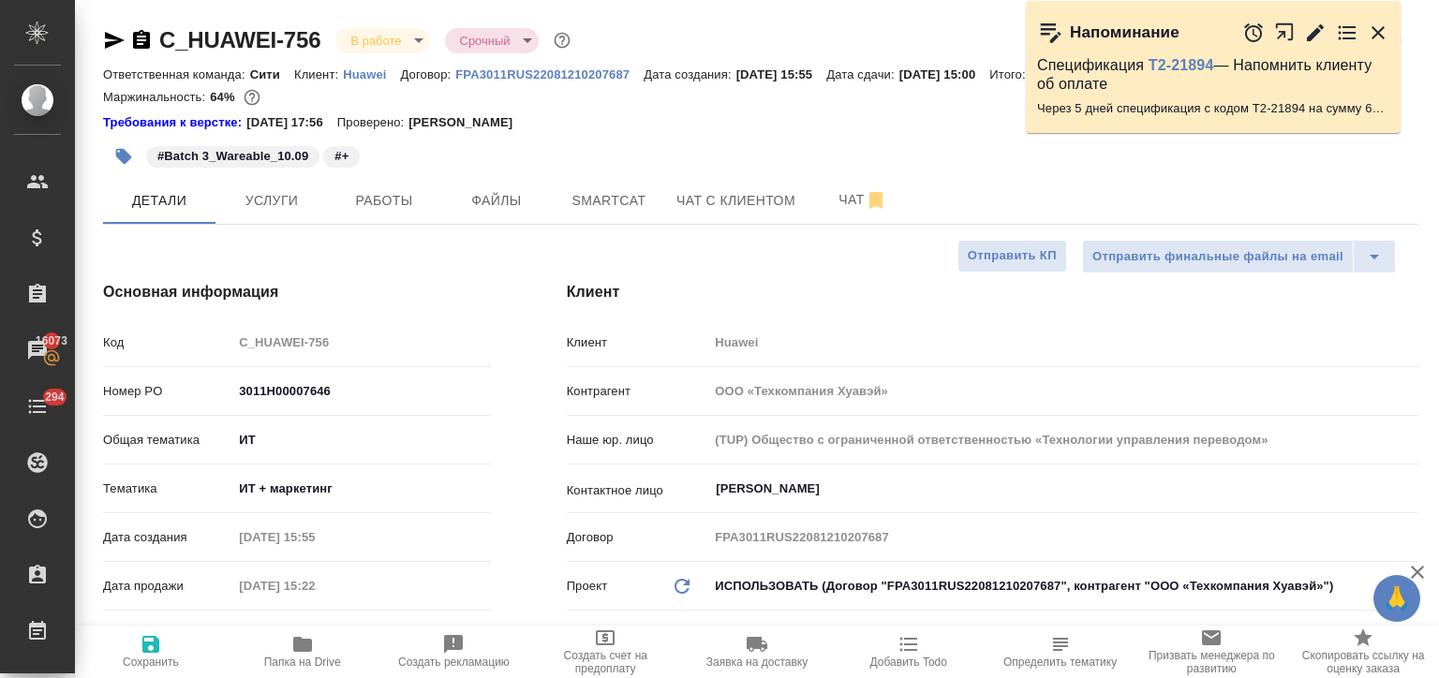
type textarea "x"
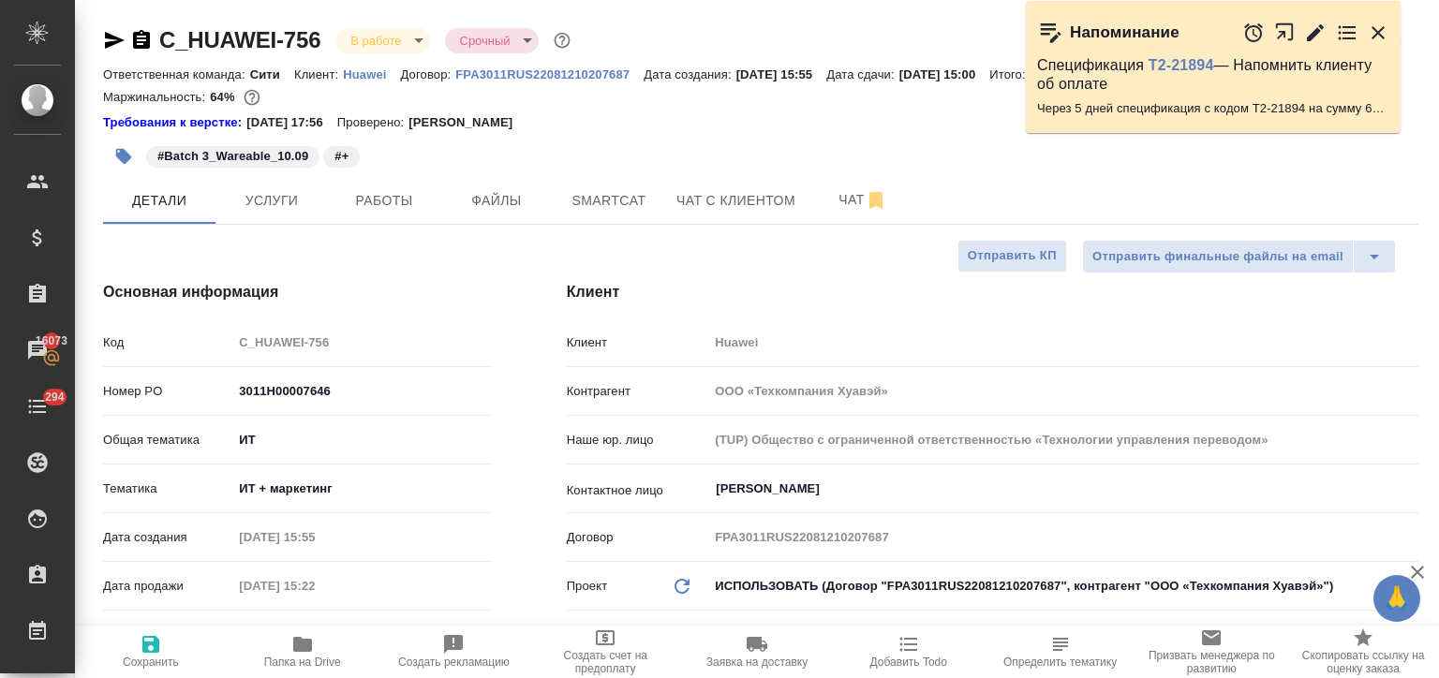
type textarea "x"
